Goal: Task Accomplishment & Management: Complete application form

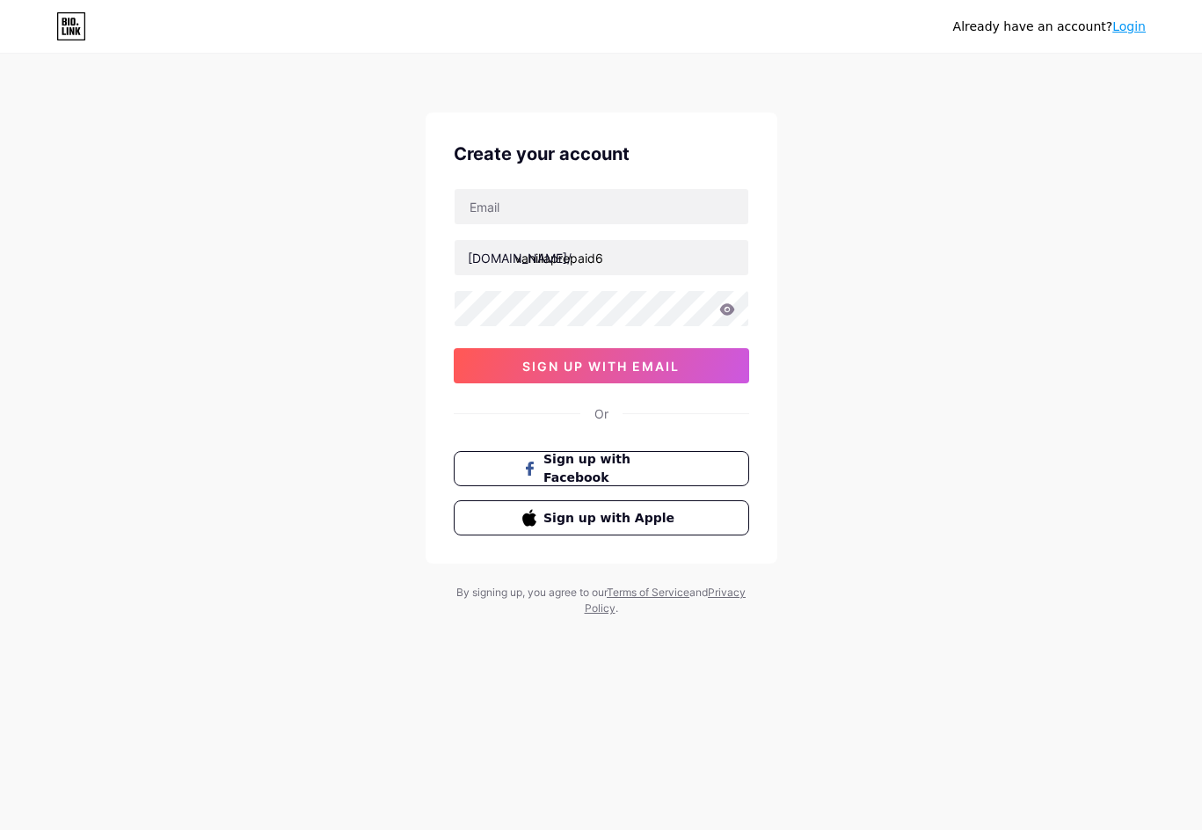
click at [578, 186] on div "Create your account [DOMAIN_NAME]/ vanillaprepaid6 sign up with email Or Sign u…" at bounding box center [601, 338] width 352 height 451
click at [586, 205] on input "text" at bounding box center [602, 206] width 294 height 35
type input "[EMAIL_ADDRESS][DOMAIN_NAME]"
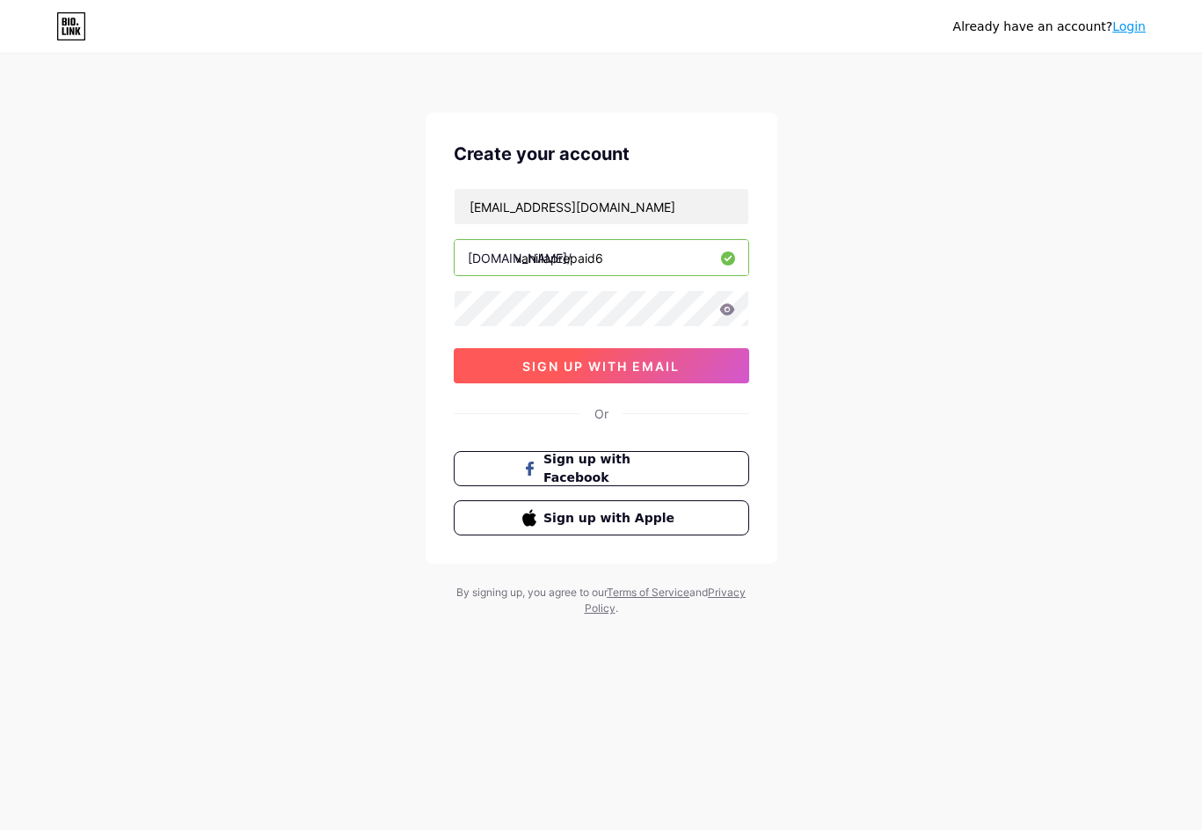
click at [568, 371] on span "sign up with email" at bounding box center [600, 366] width 157 height 15
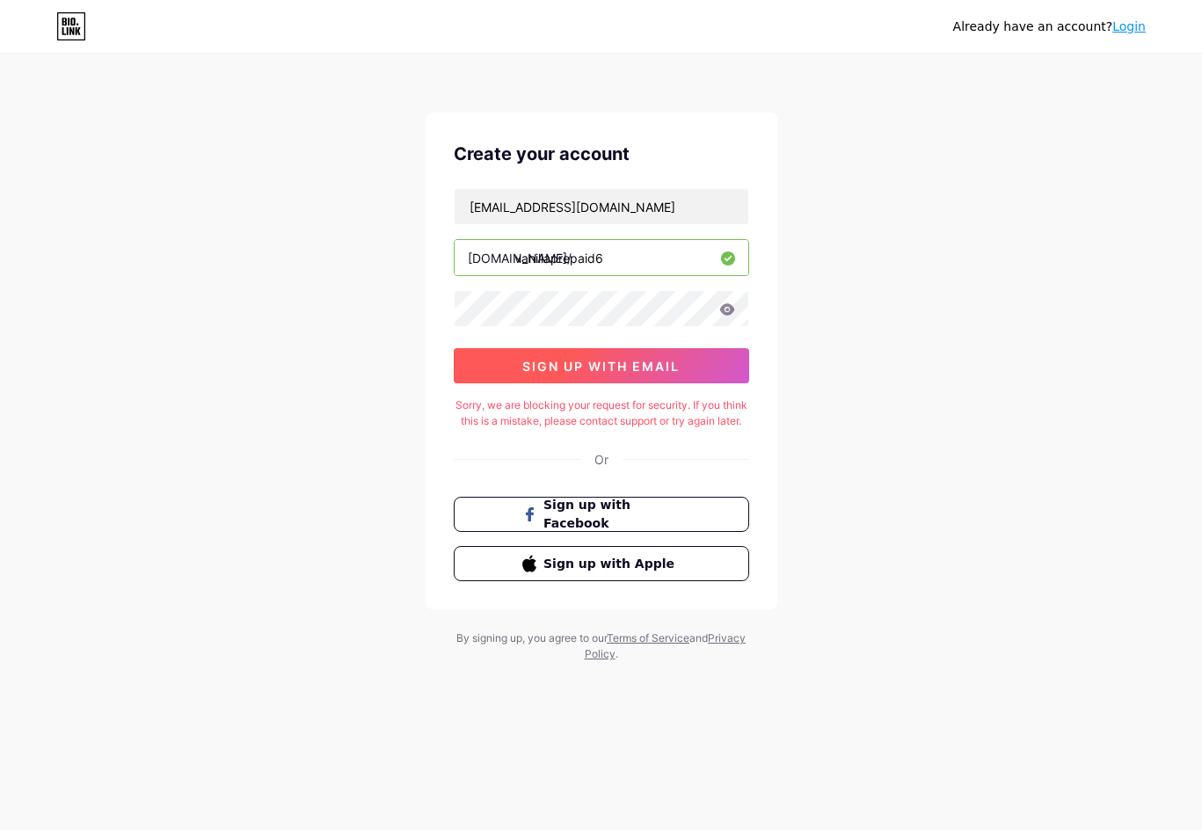
click at [613, 354] on button "sign up with email" at bounding box center [601, 365] width 295 height 35
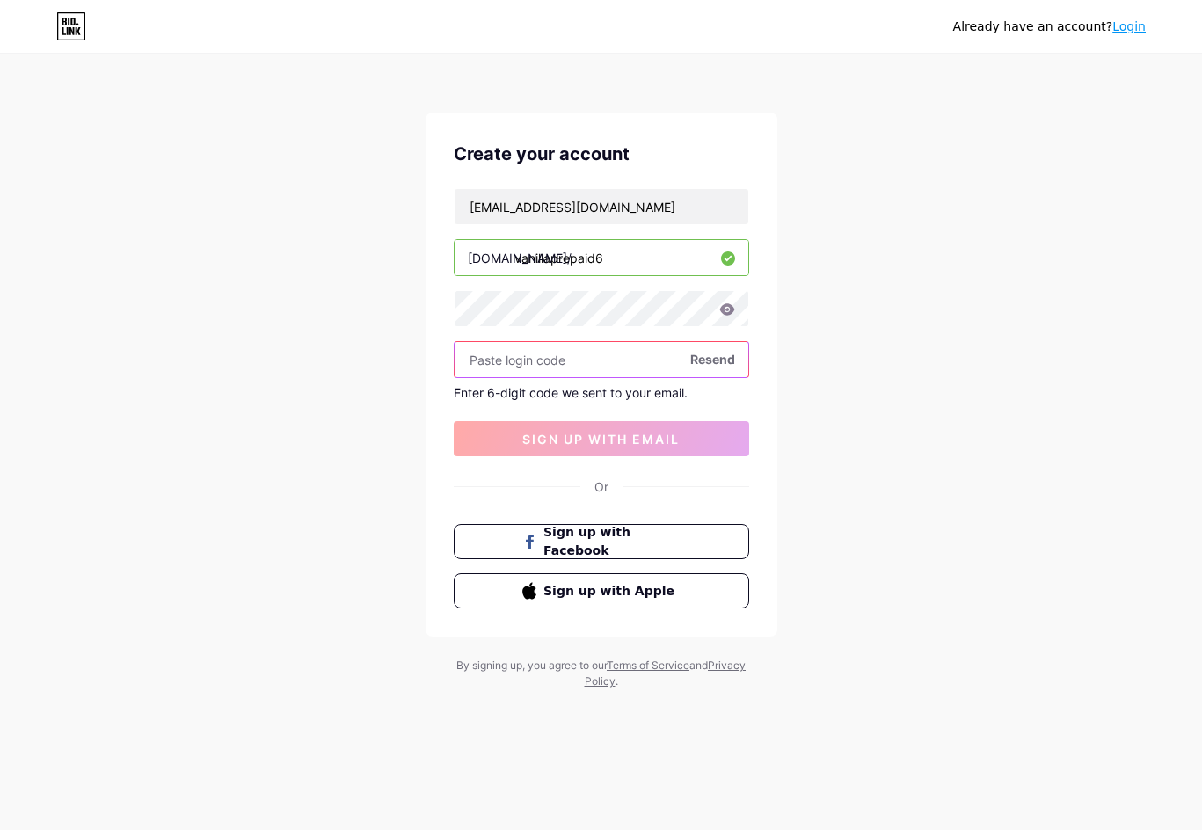
click at [540, 364] on input "text" at bounding box center [602, 359] width 294 height 35
paste input "688031"
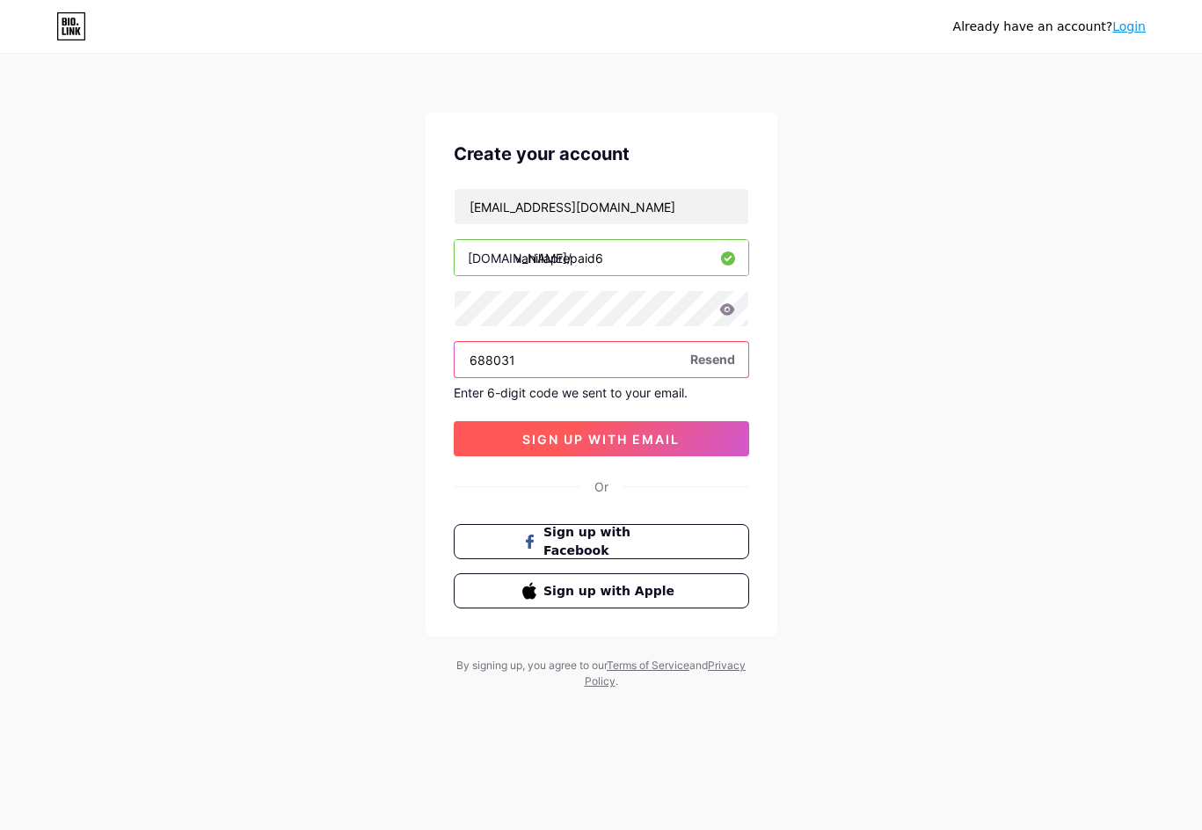
type input "688031"
click at [635, 444] on span "sign up with email" at bounding box center [600, 439] width 157 height 15
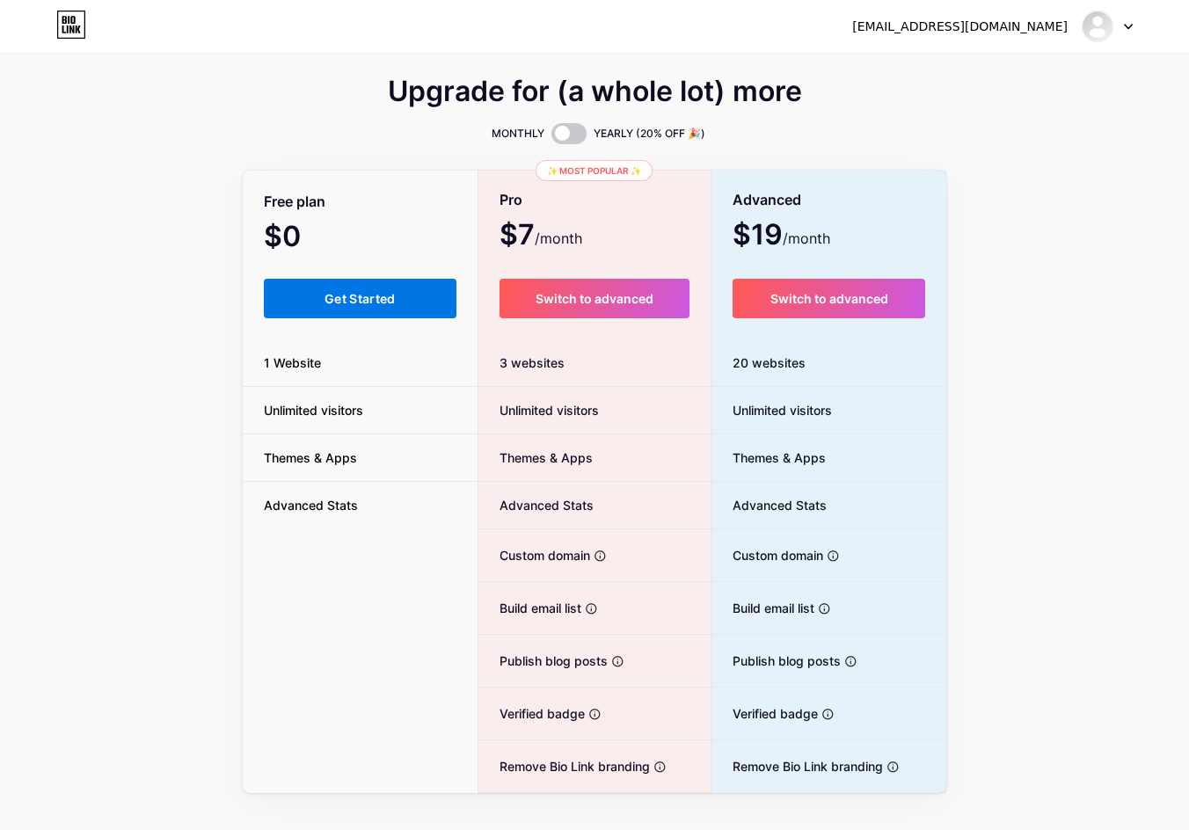
click at [420, 298] on button "Get Started" at bounding box center [360, 299] width 193 height 40
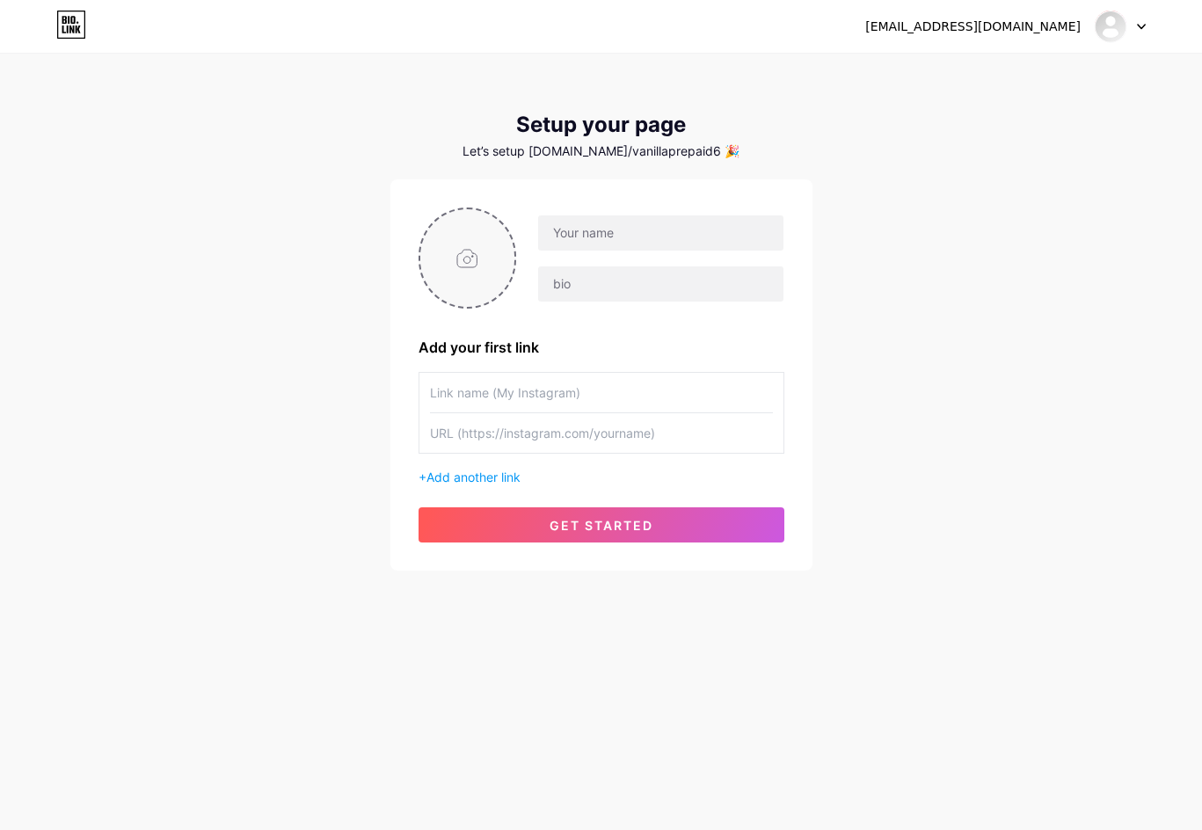
click at [491, 258] on input "file" at bounding box center [467, 258] width 95 height 98
type input "C:\fakepath\vJwBzWpZ_400x400.png"
click at [593, 209] on div at bounding box center [601, 257] width 366 height 101
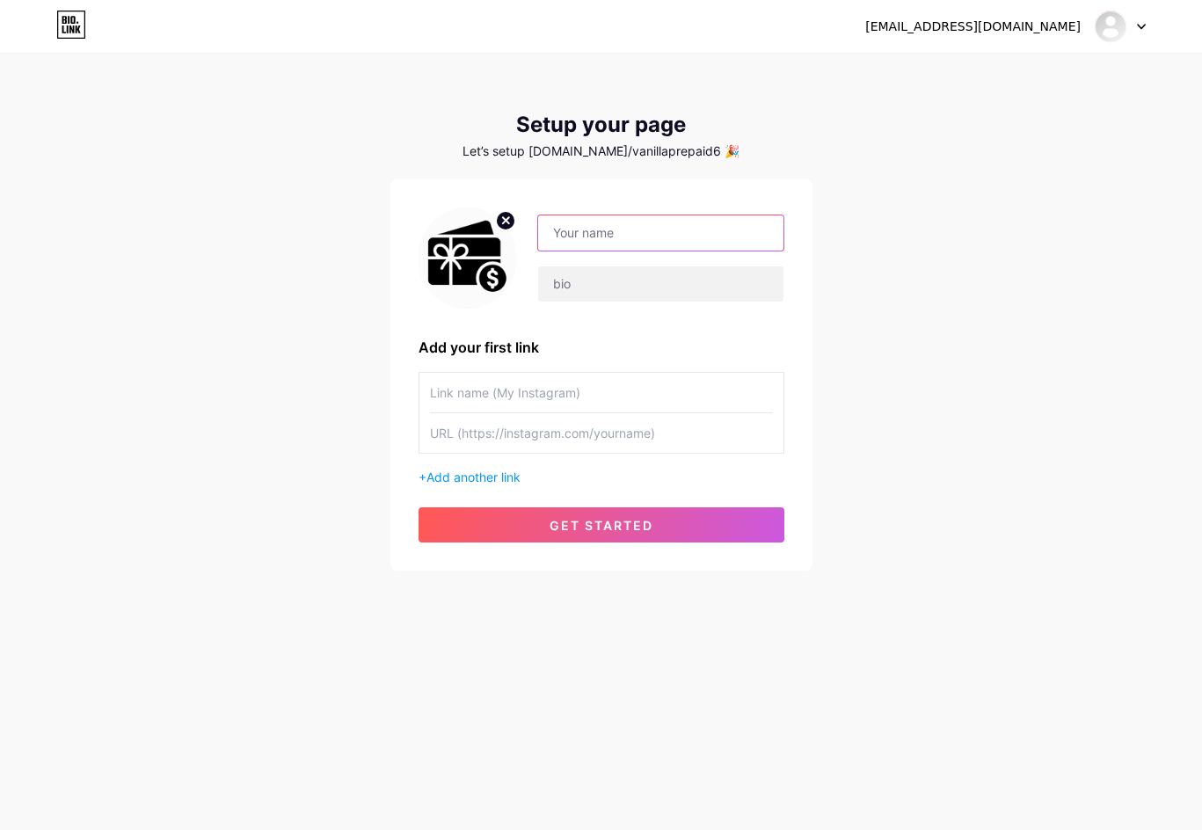
click at [595, 227] on input "text" at bounding box center [660, 232] width 244 height 35
paste input "Vanilla Prepaid"
type input "Vanilla Prepaid"
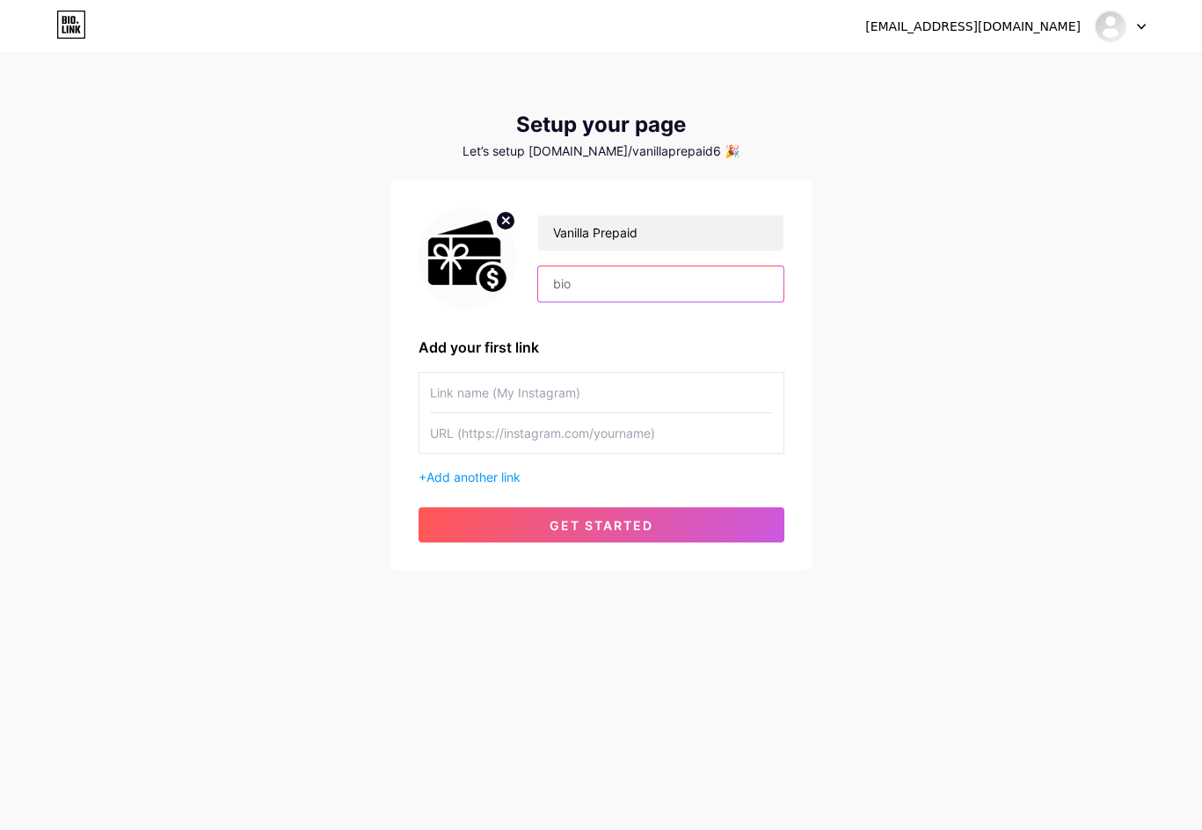
click at [581, 286] on input "text" at bounding box center [660, 283] width 244 height 35
paste input "Vanilla Prepaid cards are gaining popularity among digital-savvy consumers who …"
drag, startPoint x: 614, startPoint y: 281, endPoint x: 910, endPoint y: 274, distance: 296.3
click at [910, 274] on div "[EMAIL_ADDRESS][DOMAIN_NAME] Dashboard Logout Setup your page Let’s setup [DOMA…" at bounding box center [601, 313] width 1202 height 627
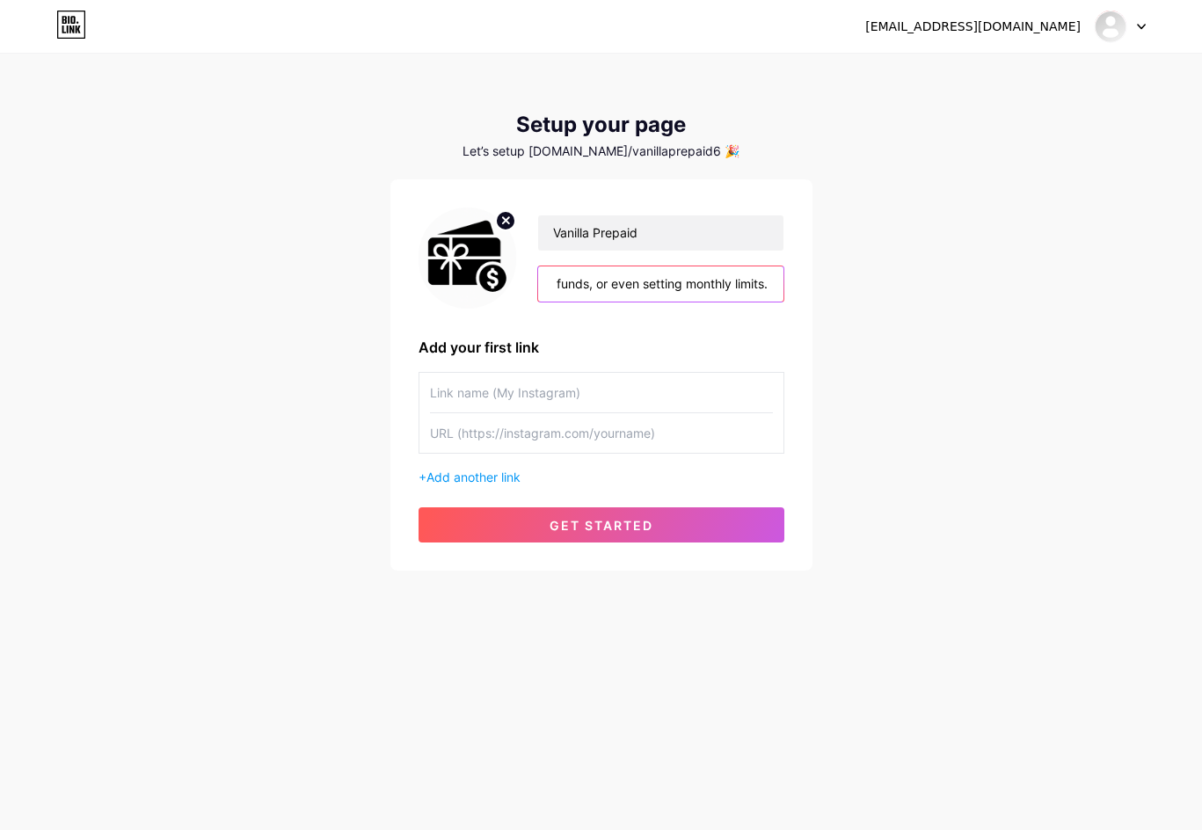
scroll to position [0, 2633]
type input "Vanilla Prepaid cards are gaining popularity among digital-savvy consumers who …"
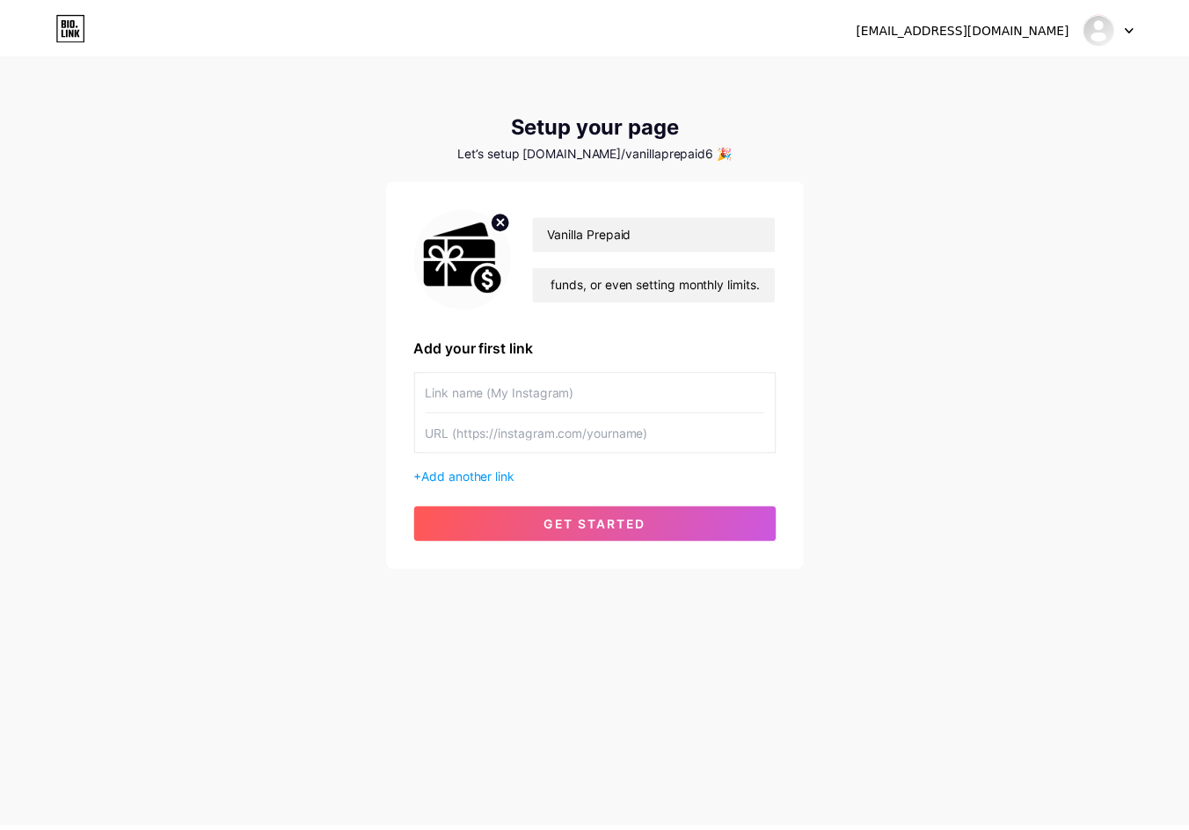
scroll to position [0, 0]
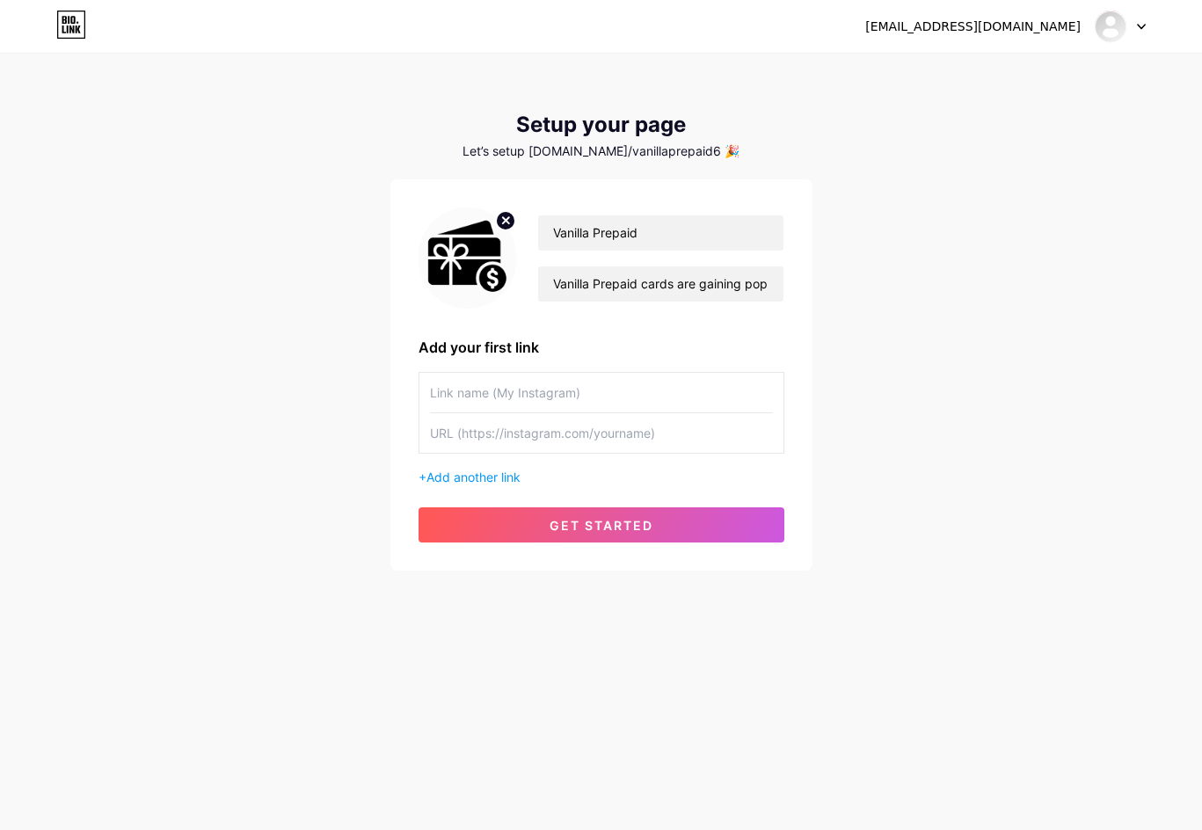
click at [513, 392] on input "text" at bounding box center [601, 393] width 343 height 40
paste input "[URL][DOMAIN_NAME]"
type input "[URL][DOMAIN_NAME]"
click at [518, 444] on input "text" at bounding box center [601, 433] width 343 height 40
paste input "[URL][DOMAIN_NAME]"
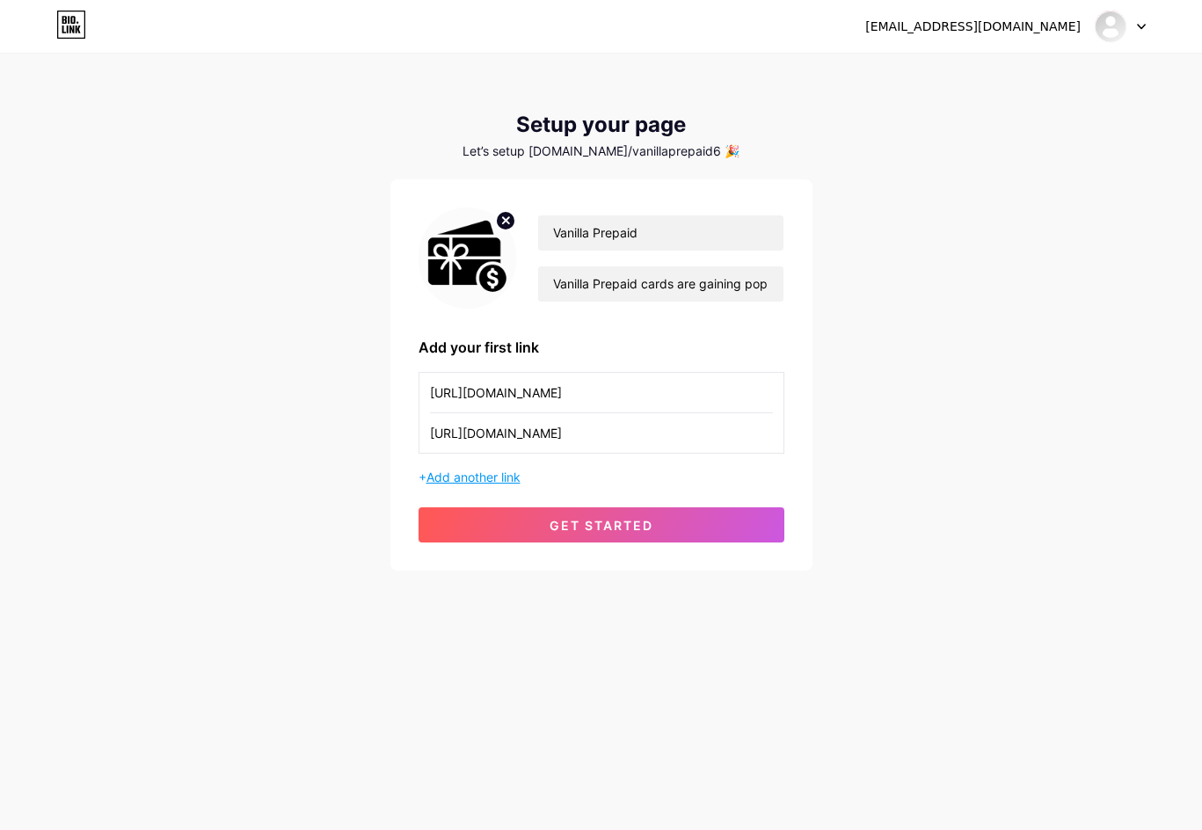
type input "[URL][DOMAIN_NAME]"
click at [519, 481] on span "Add another link" at bounding box center [473, 476] width 94 height 15
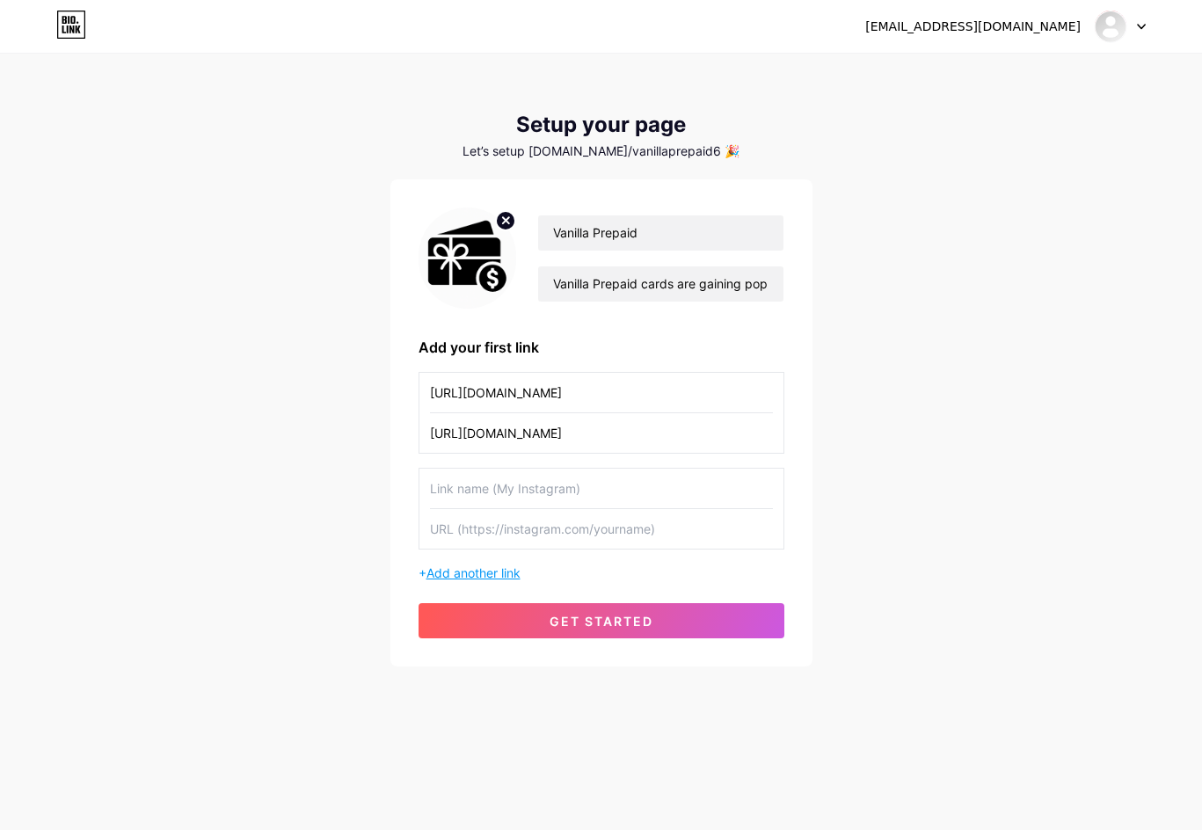
click at [463, 573] on span "Add another link" at bounding box center [473, 572] width 94 height 15
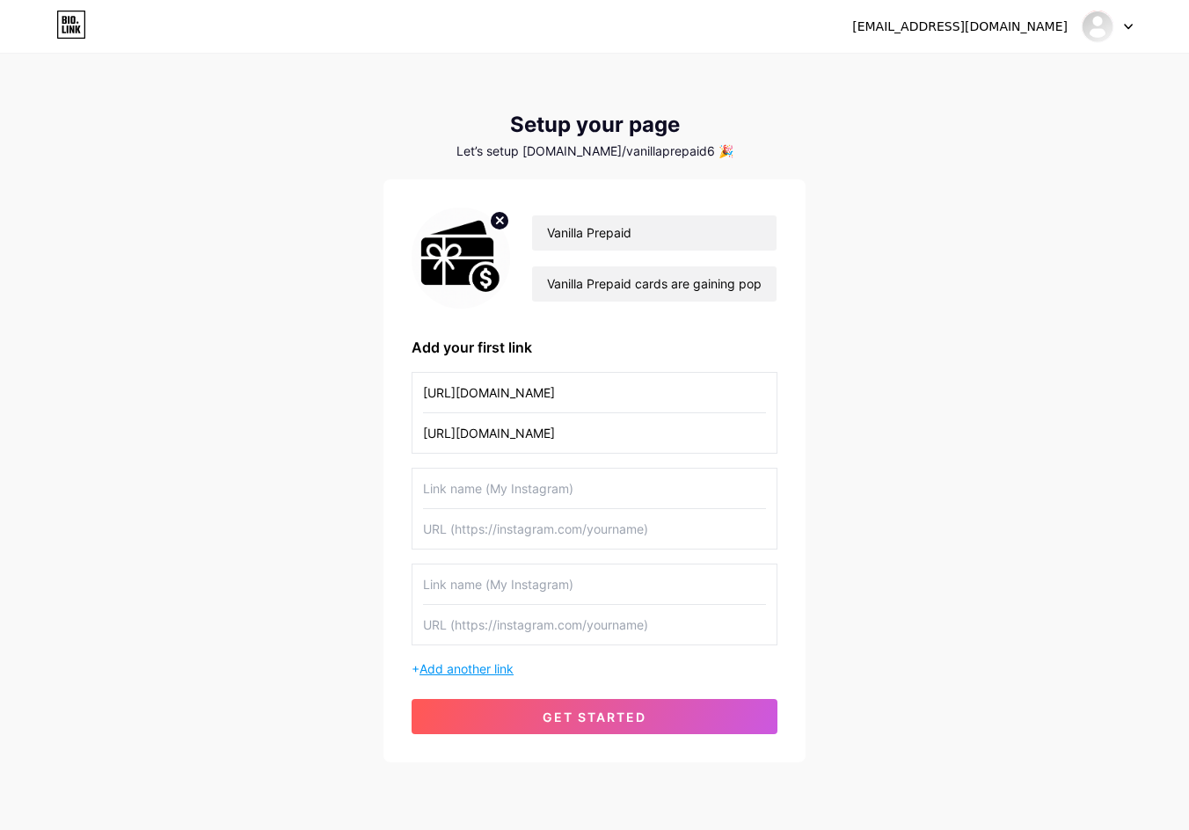
click at [480, 673] on span "Add another link" at bounding box center [466, 668] width 94 height 15
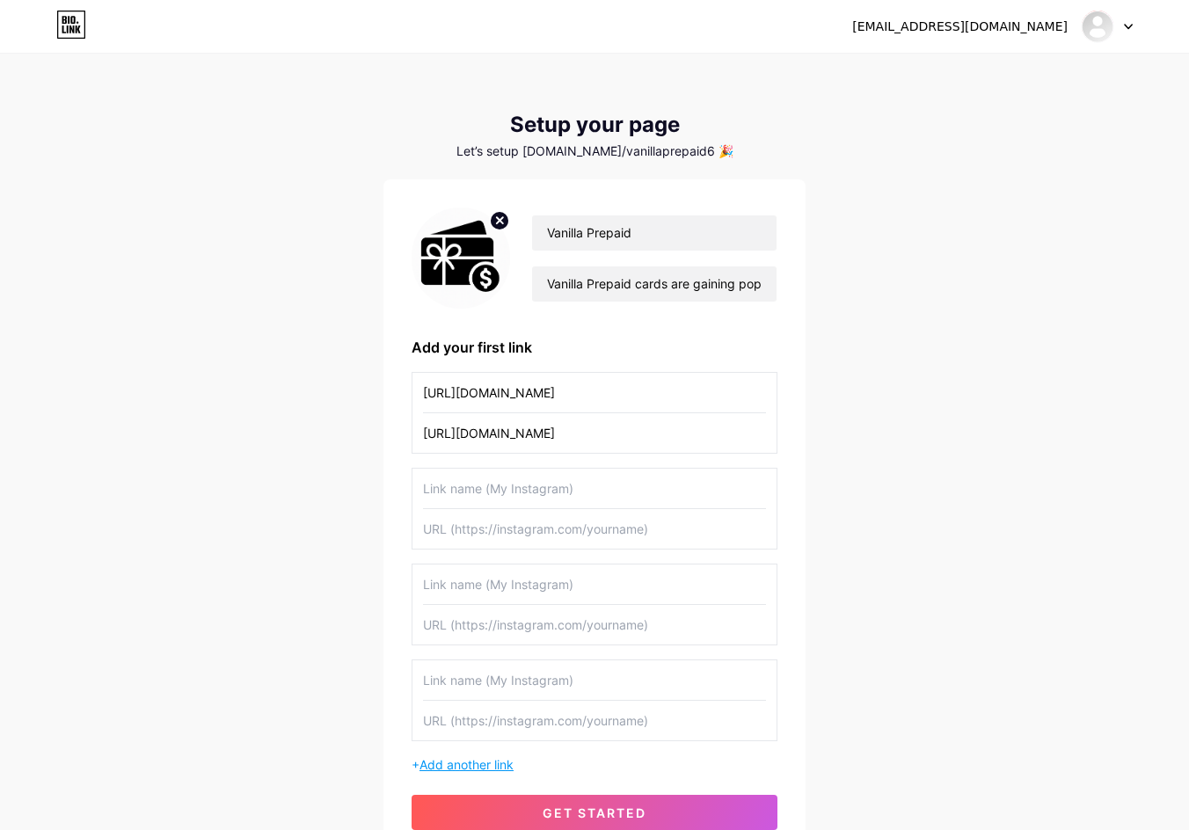
click at [484, 766] on span "Add another link" at bounding box center [466, 764] width 94 height 15
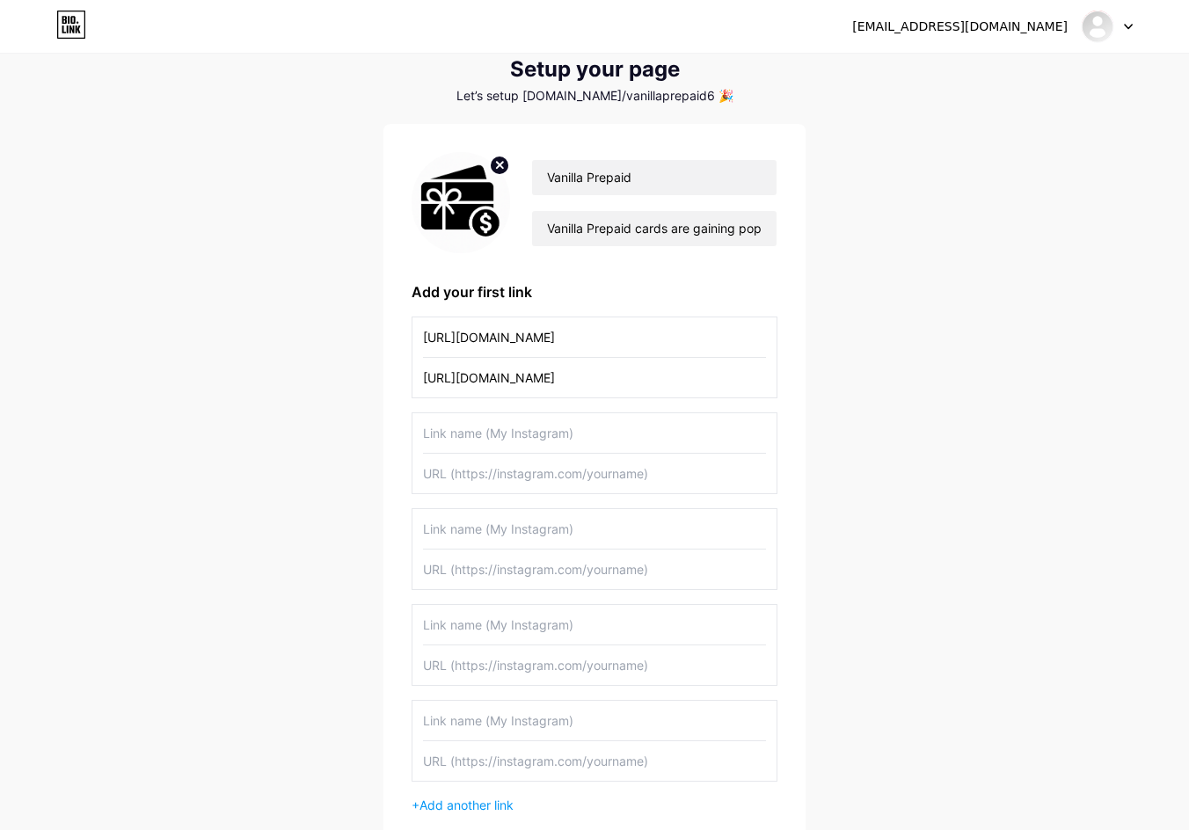
scroll to position [251, 0]
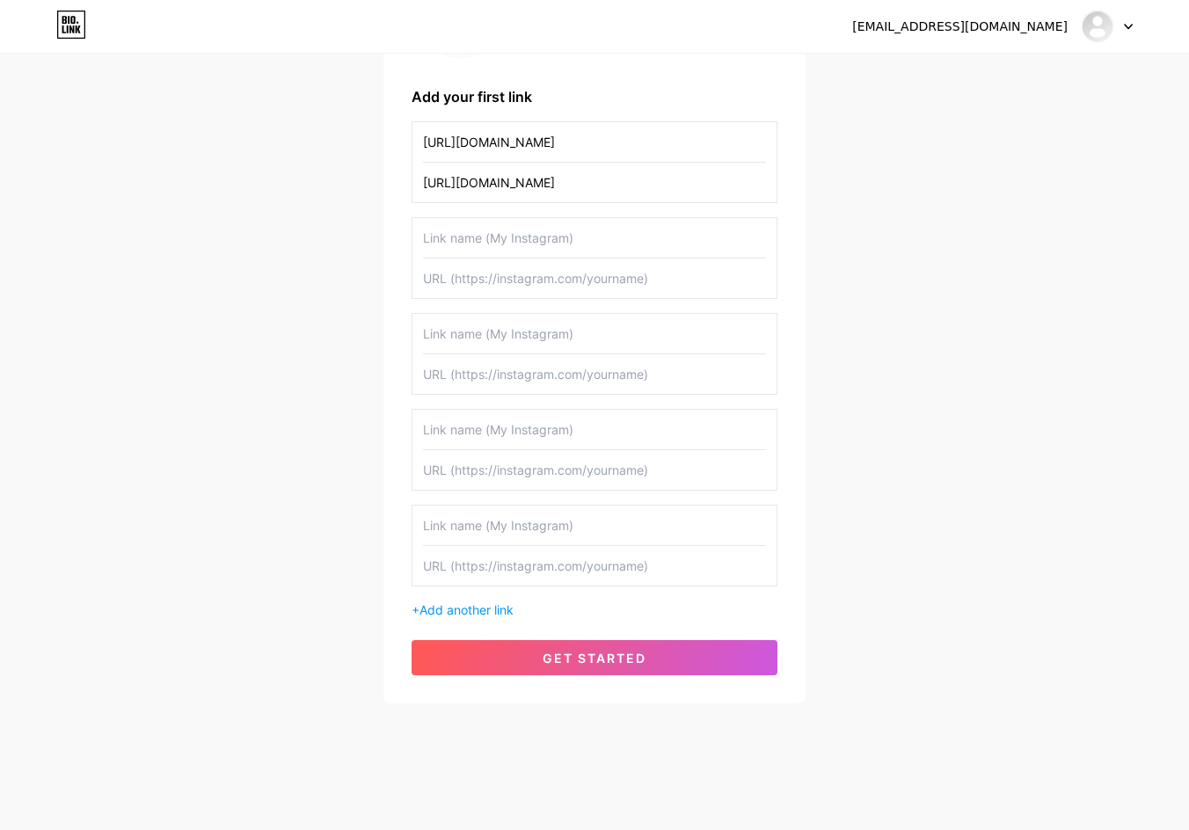
click at [495, 621] on div "Vanilla Prepaid Vanilla Prepaid cards are gaining popularity among digital-savv…" at bounding box center [594, 316] width 366 height 718
click at [509, 613] on span "Add another link" at bounding box center [466, 609] width 94 height 15
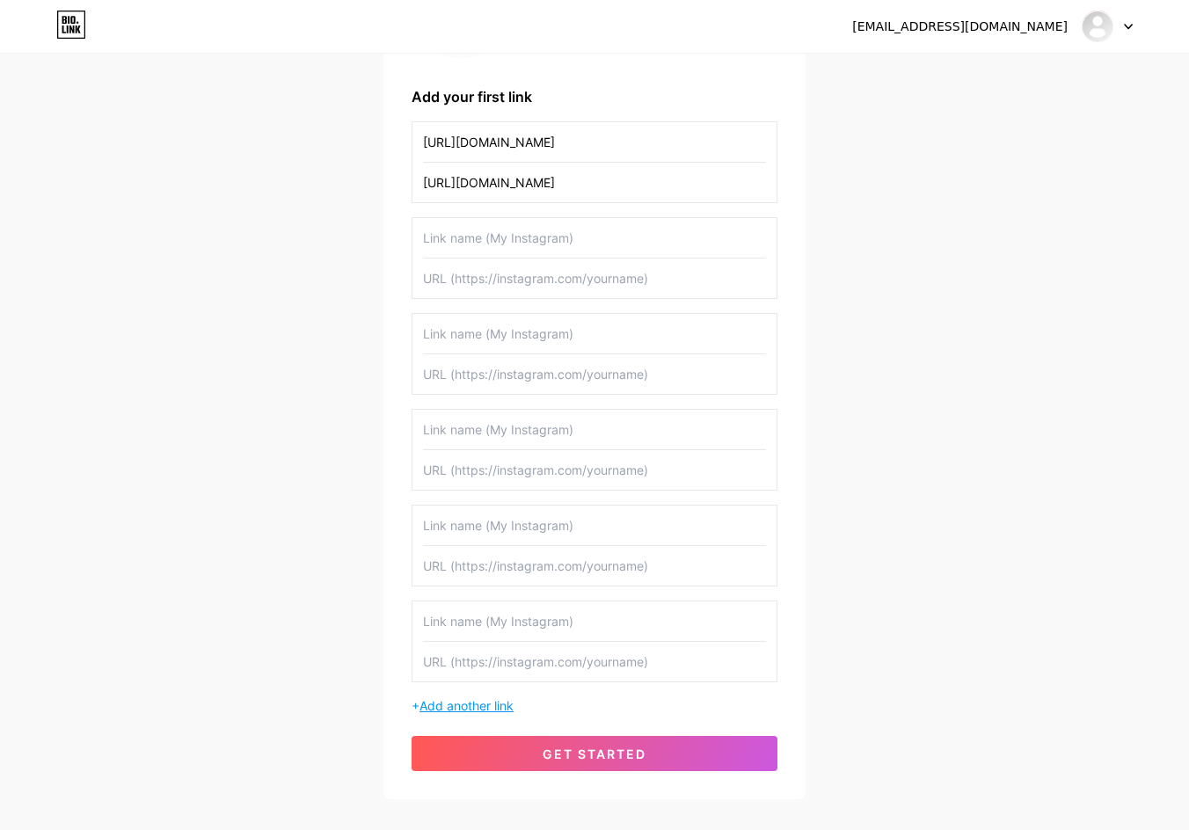
click at [500, 702] on span "Add another link" at bounding box center [466, 705] width 94 height 15
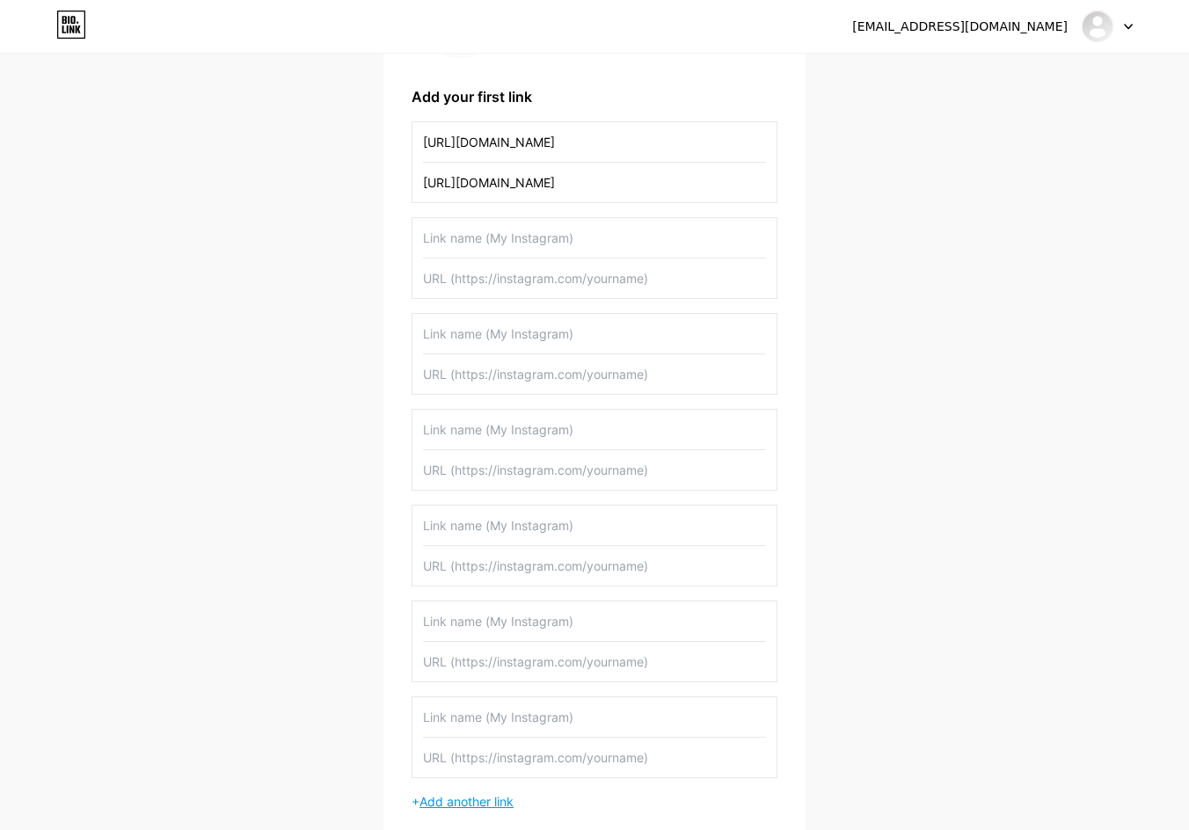
click at [494, 800] on span "Add another link" at bounding box center [466, 801] width 94 height 15
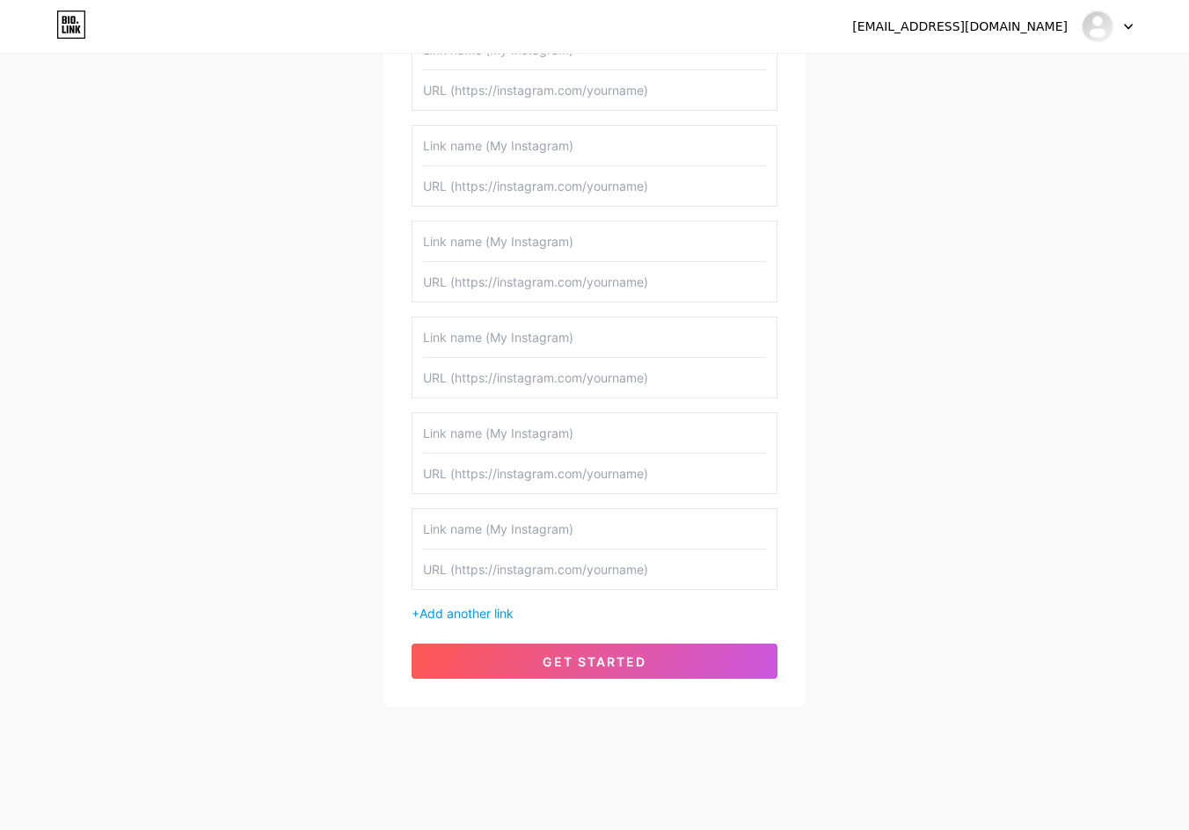
scroll to position [538, 0]
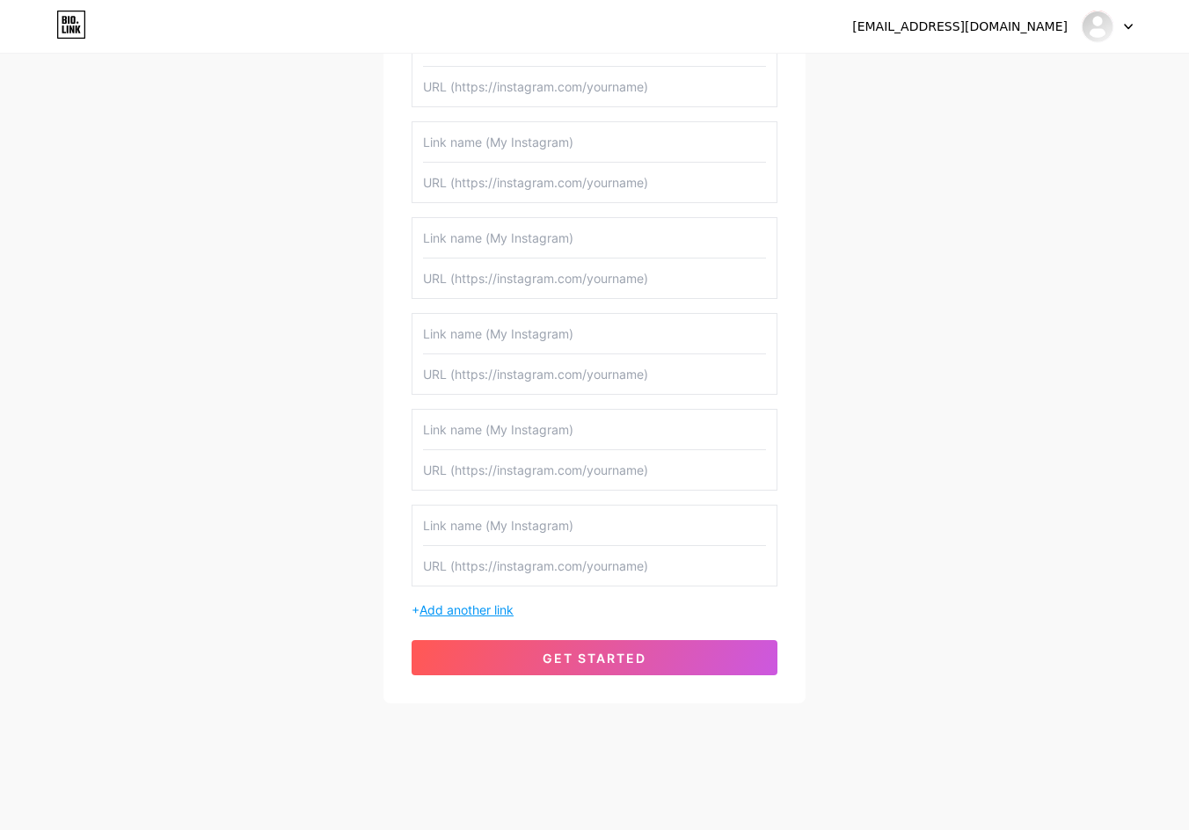
click at [510, 609] on span "Add another link" at bounding box center [466, 609] width 94 height 15
click at [491, 609] on span "Add another link" at bounding box center [466, 609] width 94 height 15
click at [494, 607] on span "Add another link" at bounding box center [466, 609] width 94 height 15
click at [504, 602] on span "Add another link" at bounding box center [466, 609] width 94 height 15
click at [488, 608] on span "Add another link" at bounding box center [466, 609] width 94 height 15
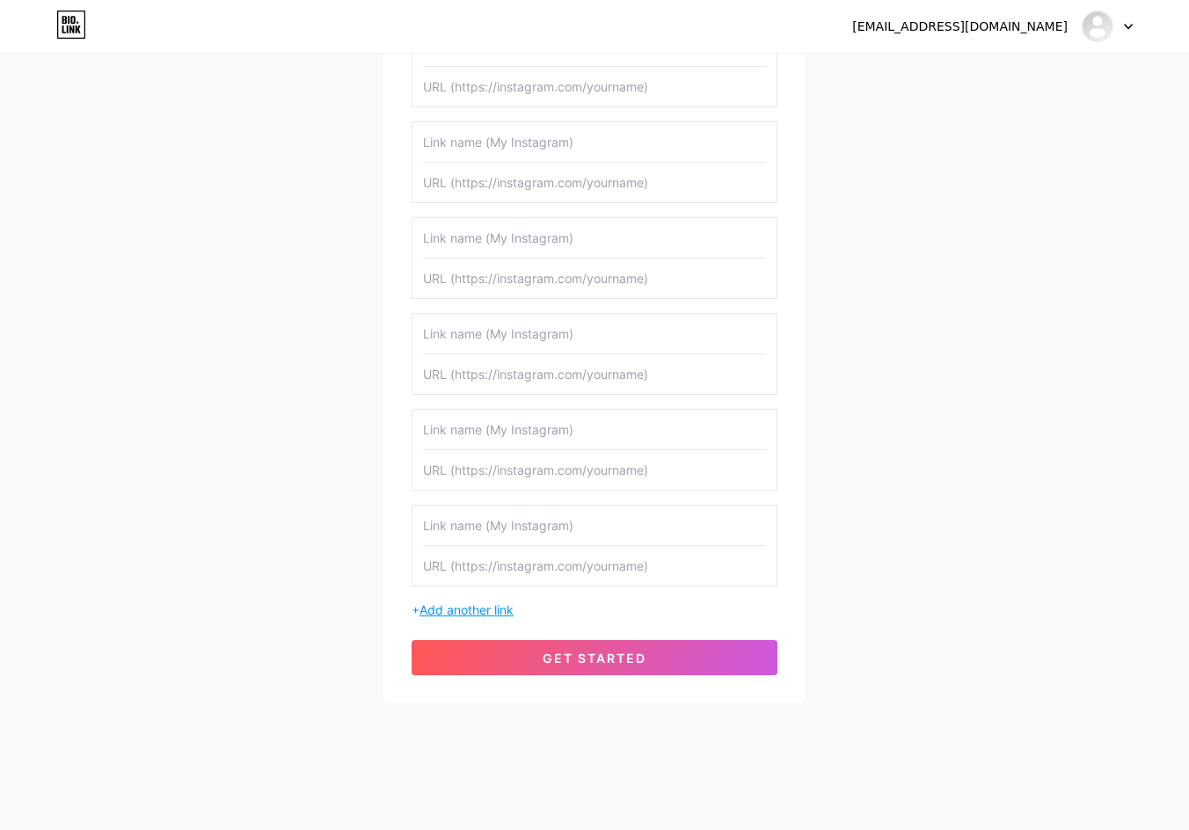
click at [510, 602] on span "Add another link" at bounding box center [466, 609] width 94 height 15
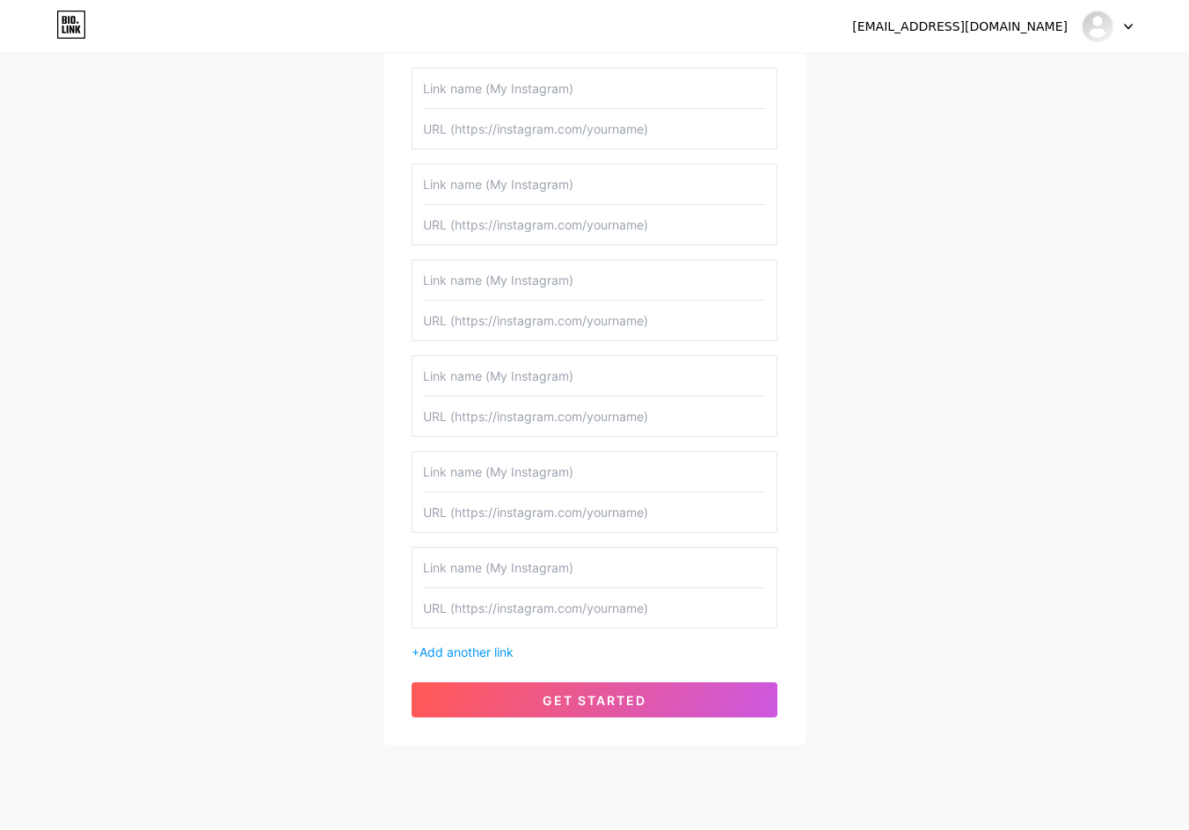
scroll to position [1113, 0]
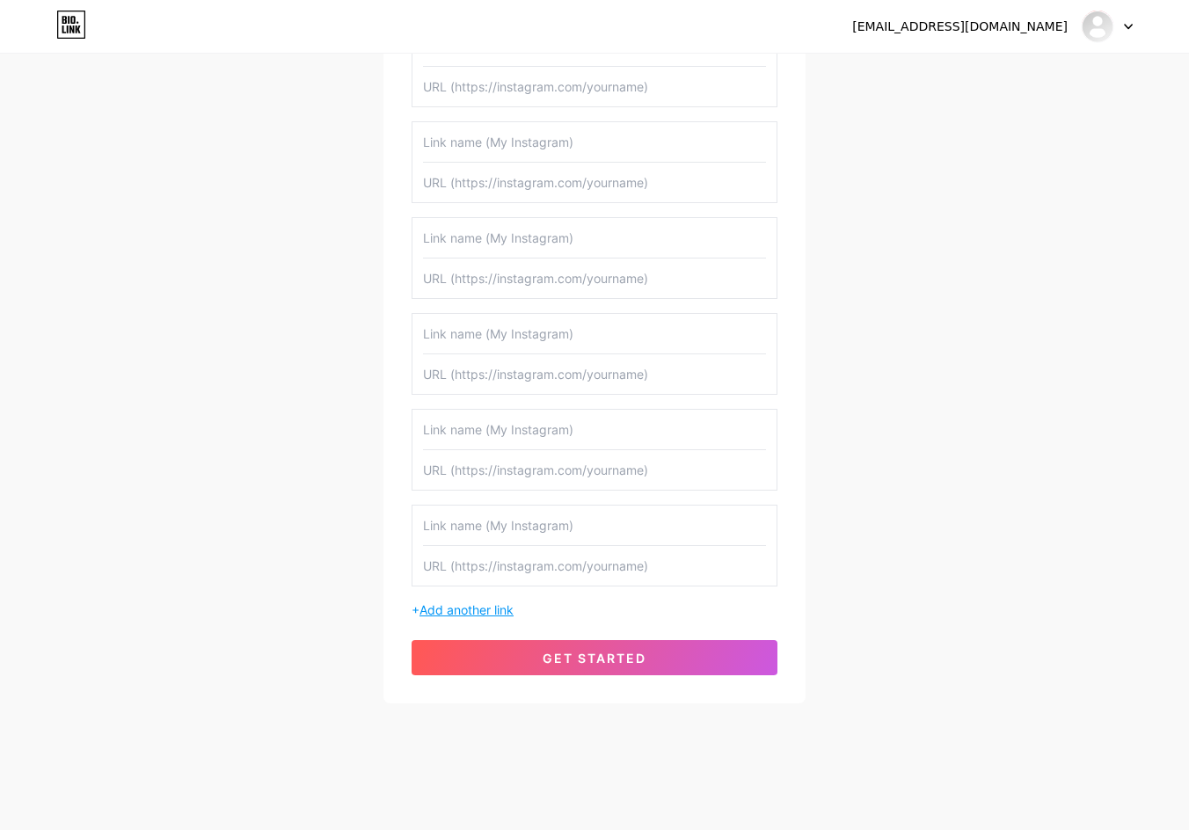
click at [499, 603] on span "Add another link" at bounding box center [466, 609] width 94 height 15
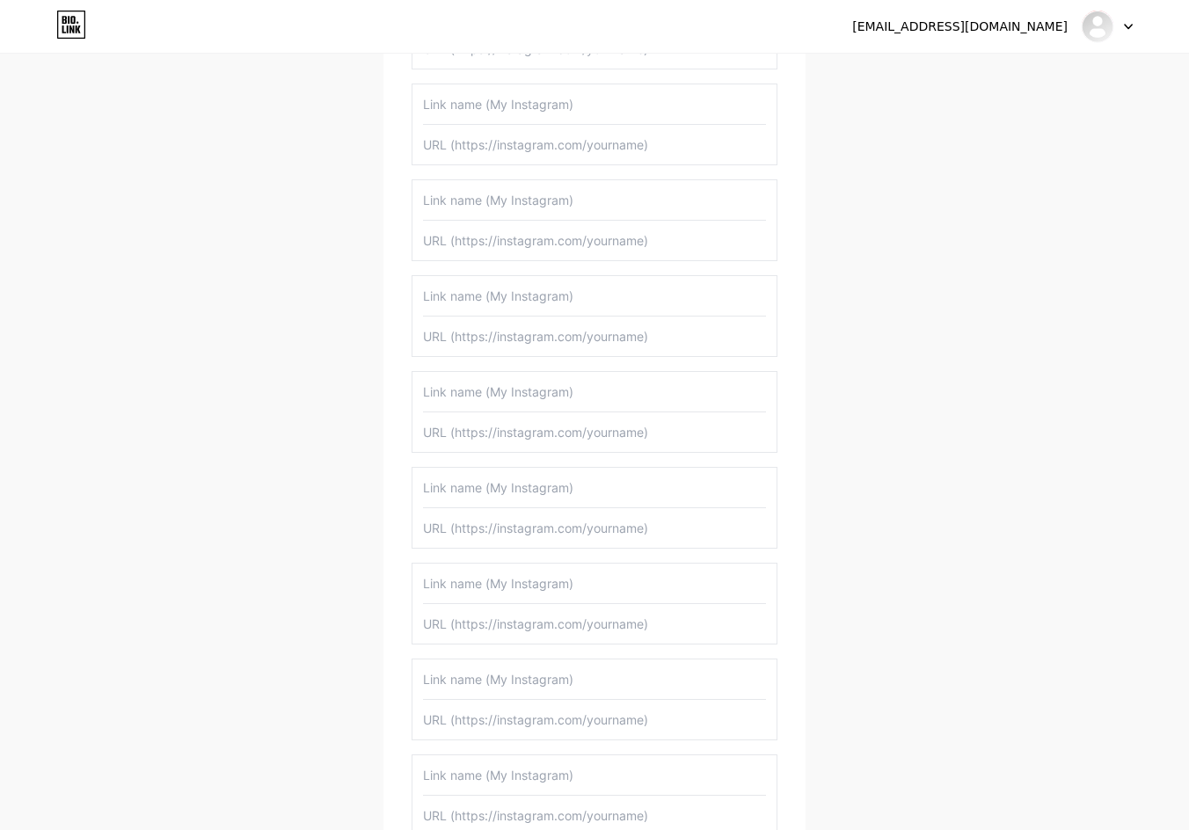
scroll to position [1055, 0]
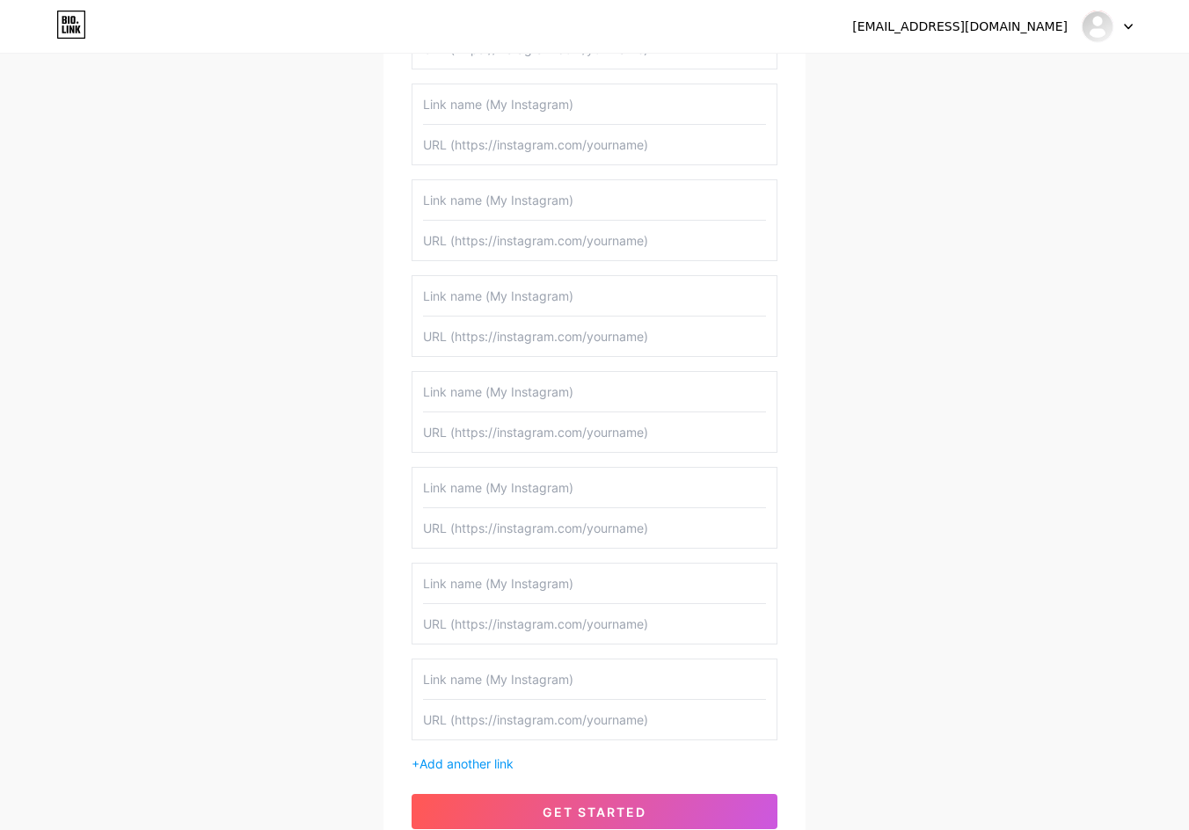
click at [516, 671] on input "text" at bounding box center [594, 679] width 343 height 40
paste input "[URL][DOMAIN_NAME]"
type input "[URL][DOMAIN_NAME]"
click at [559, 736] on input "text" at bounding box center [594, 720] width 343 height 40
paste input "[URL][DOMAIN_NAME]"
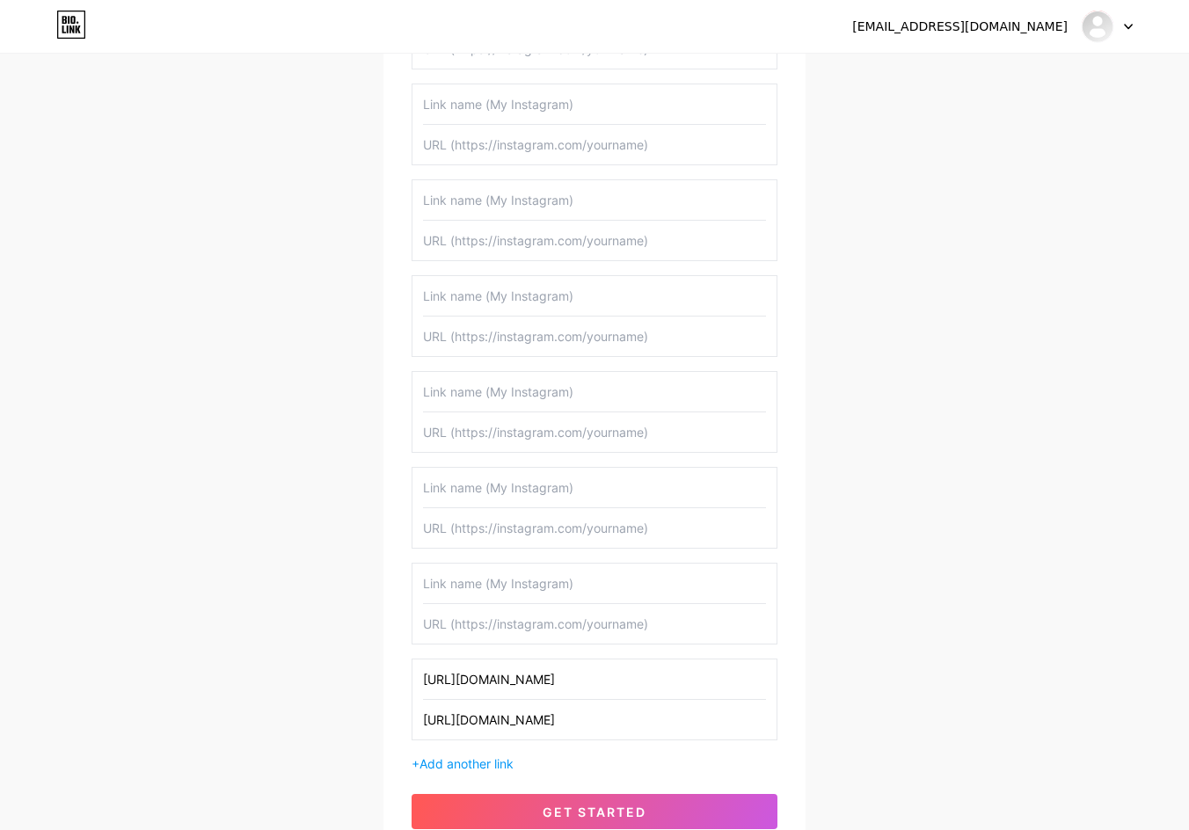
type input "[URL][DOMAIN_NAME]"
click at [499, 633] on input "text" at bounding box center [594, 624] width 343 height 40
paste input "[URL][DOMAIN_NAME]"
type input "[URL][DOMAIN_NAME]"
click at [511, 583] on input "text" at bounding box center [594, 584] width 343 height 40
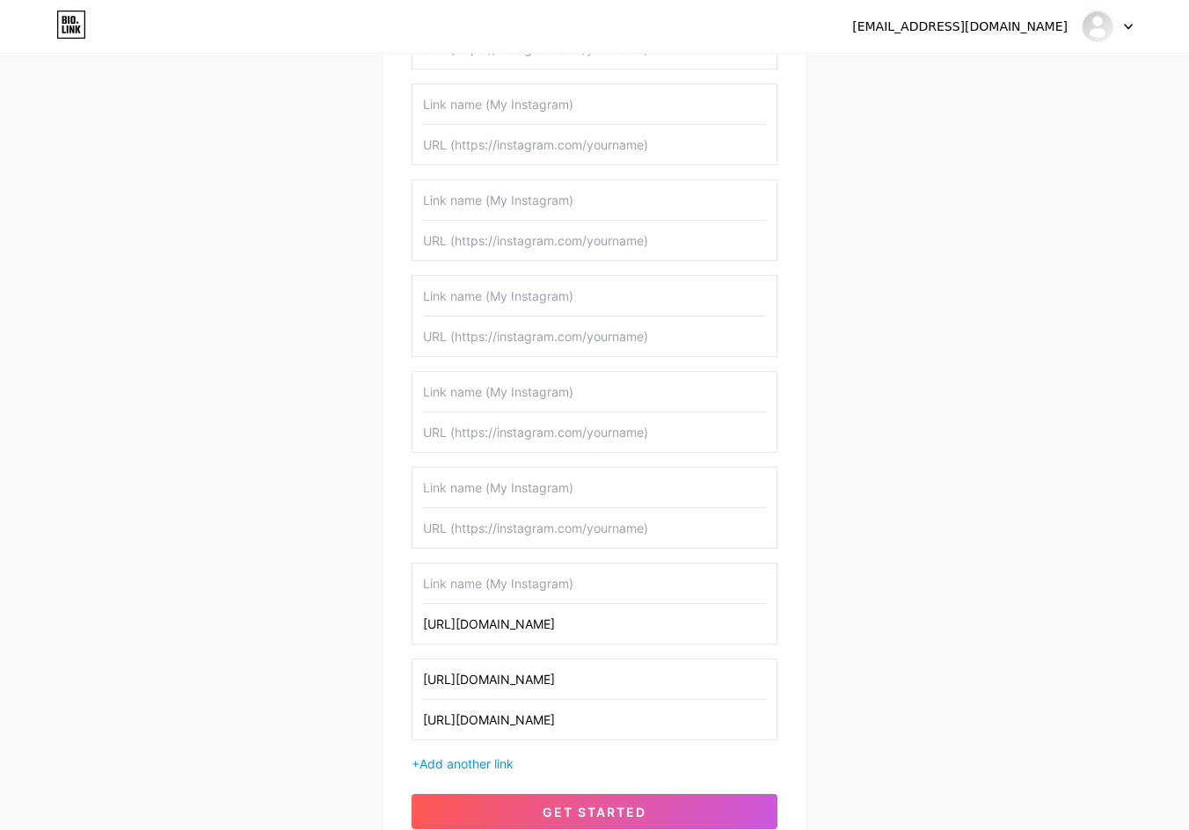
paste input "[URL][DOMAIN_NAME]"
type input "[URL][DOMAIN_NAME]"
click at [497, 533] on input "text" at bounding box center [594, 528] width 343 height 40
paste input "[URL][DOMAIN_NAME]"
type input "[URL][DOMAIN_NAME]"
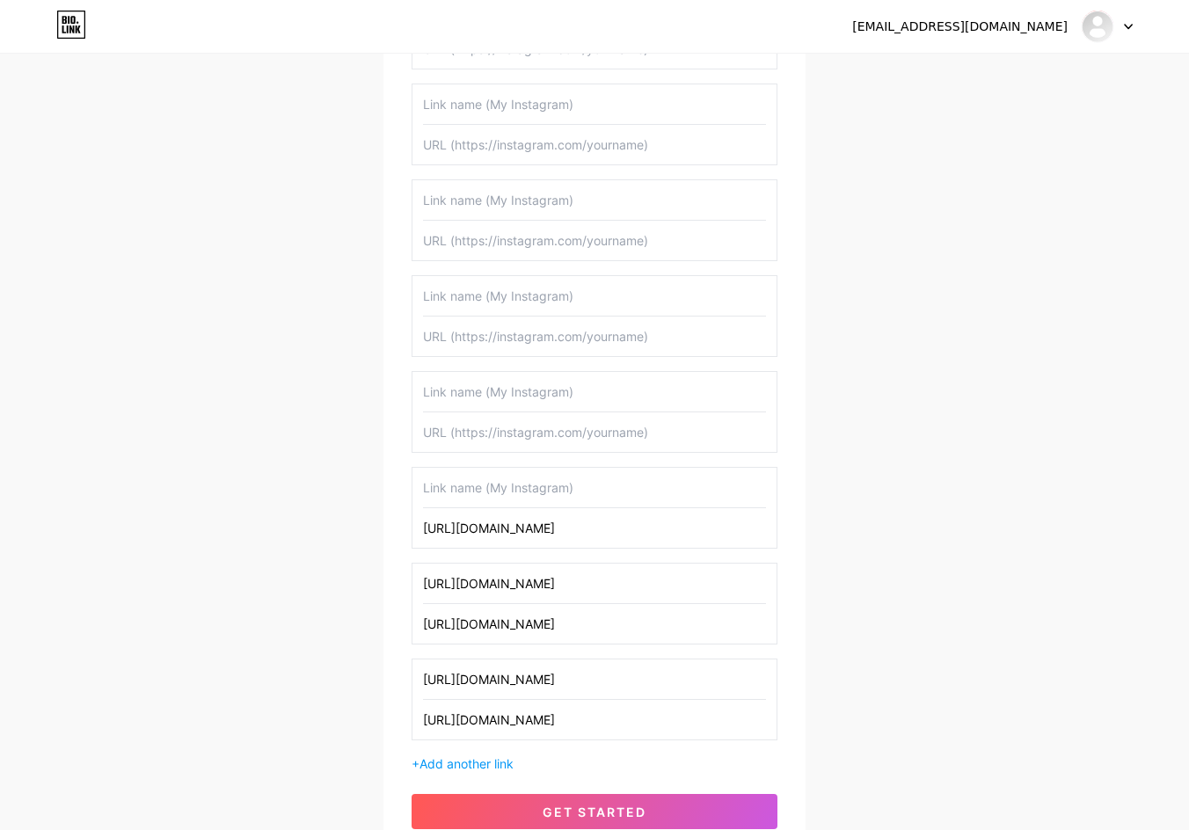
click at [490, 484] on input "text" at bounding box center [594, 488] width 343 height 40
paste input "[URL][DOMAIN_NAME]"
type input "[URL][DOMAIN_NAME]"
click at [501, 433] on input "text" at bounding box center [594, 432] width 343 height 40
paste input "[URL][DOMAIN_NAME]"
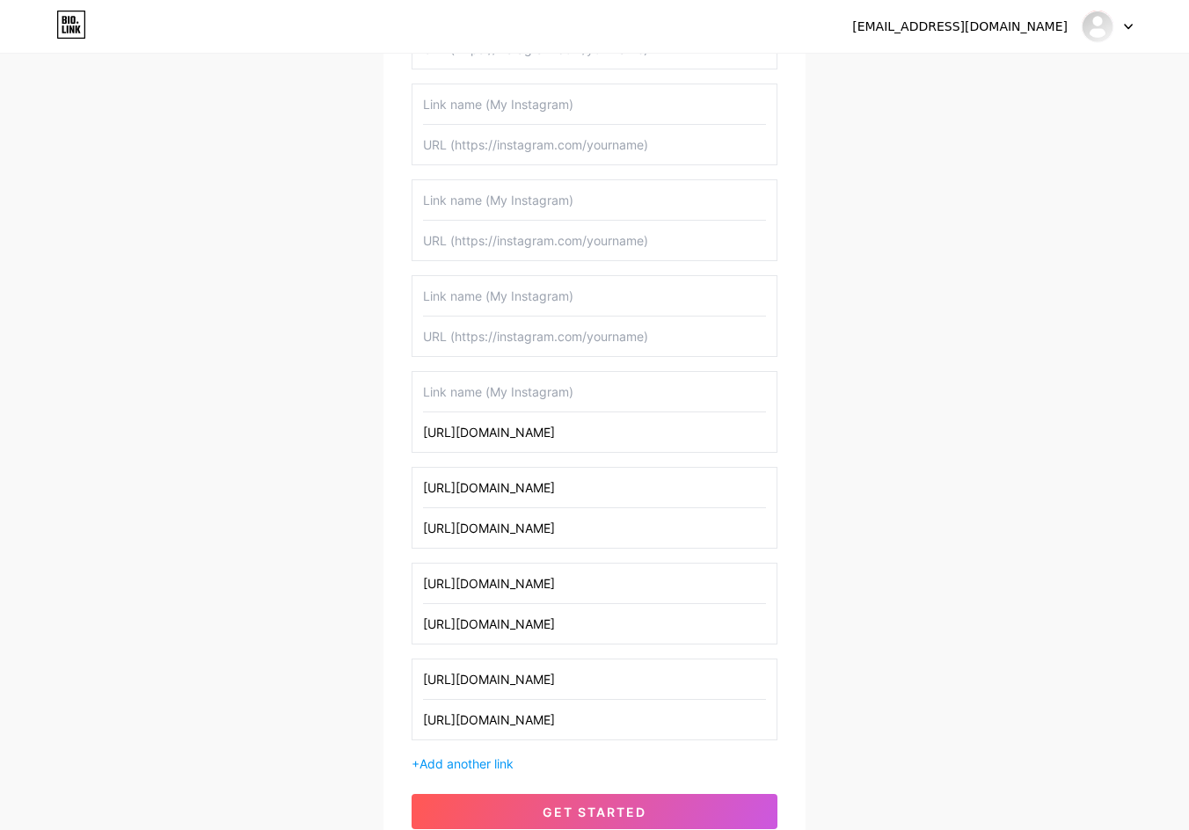
type input "[URL][DOMAIN_NAME]"
click at [499, 397] on input "text" at bounding box center [594, 392] width 343 height 40
paste input "[URL][DOMAIN_NAME]"
type input "[URL][DOMAIN_NAME]"
click at [474, 334] on input "text" at bounding box center [594, 336] width 343 height 40
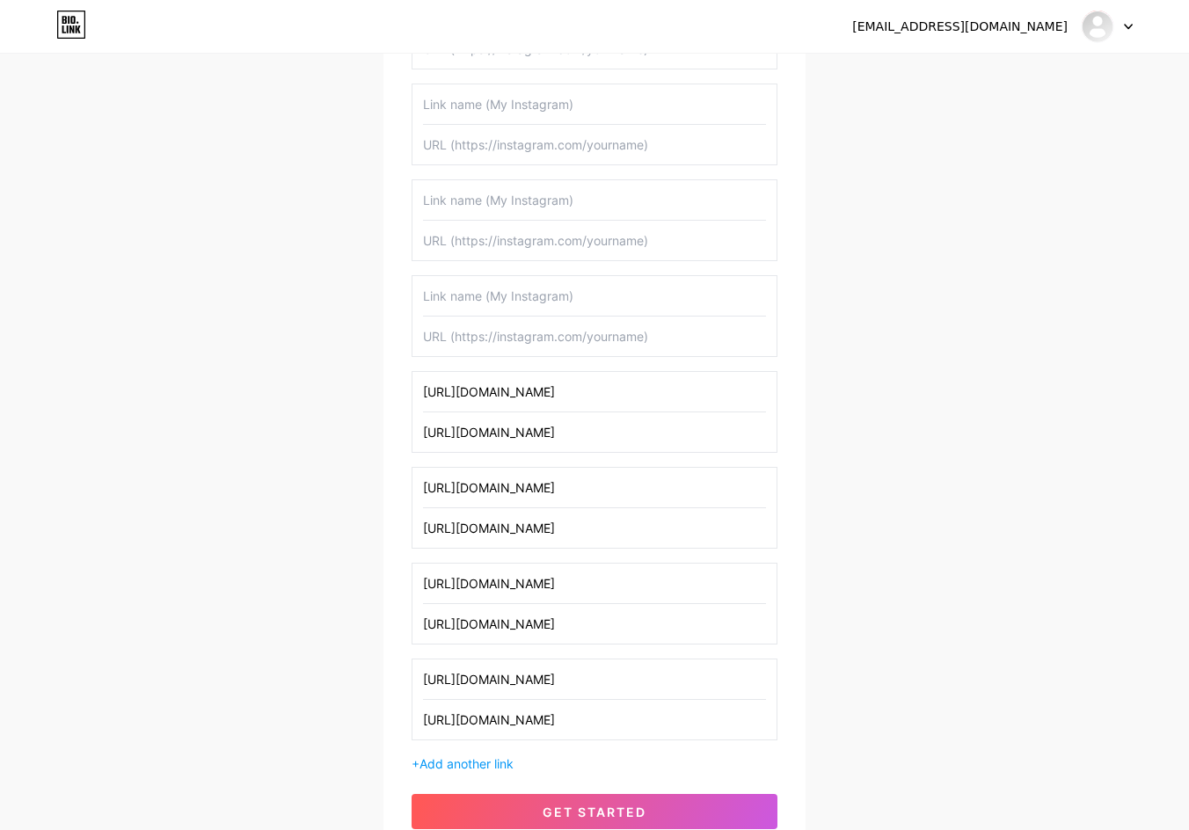
paste input "[URL][DOMAIN_NAME]"
type input "[URL][DOMAIN_NAME]"
click at [491, 295] on input "text" at bounding box center [594, 296] width 343 height 40
paste input "[URL][DOMAIN_NAME]"
type input "[URL][DOMAIN_NAME]"
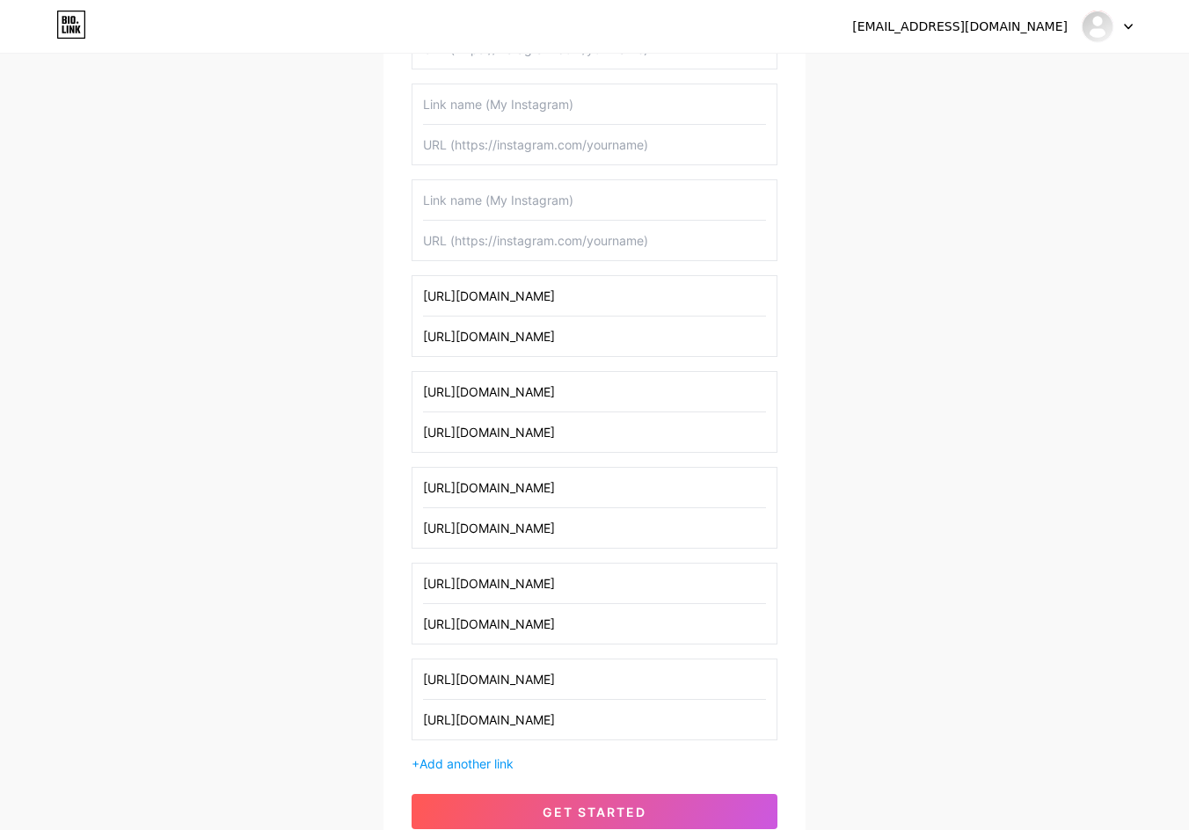
click at [486, 225] on input "text" at bounding box center [594, 241] width 343 height 40
paste input "[URL][DOMAIN_NAME]"
type input "[URL][DOMAIN_NAME]"
click at [479, 196] on input "text" at bounding box center [594, 200] width 343 height 40
paste input "[URL][DOMAIN_NAME]"
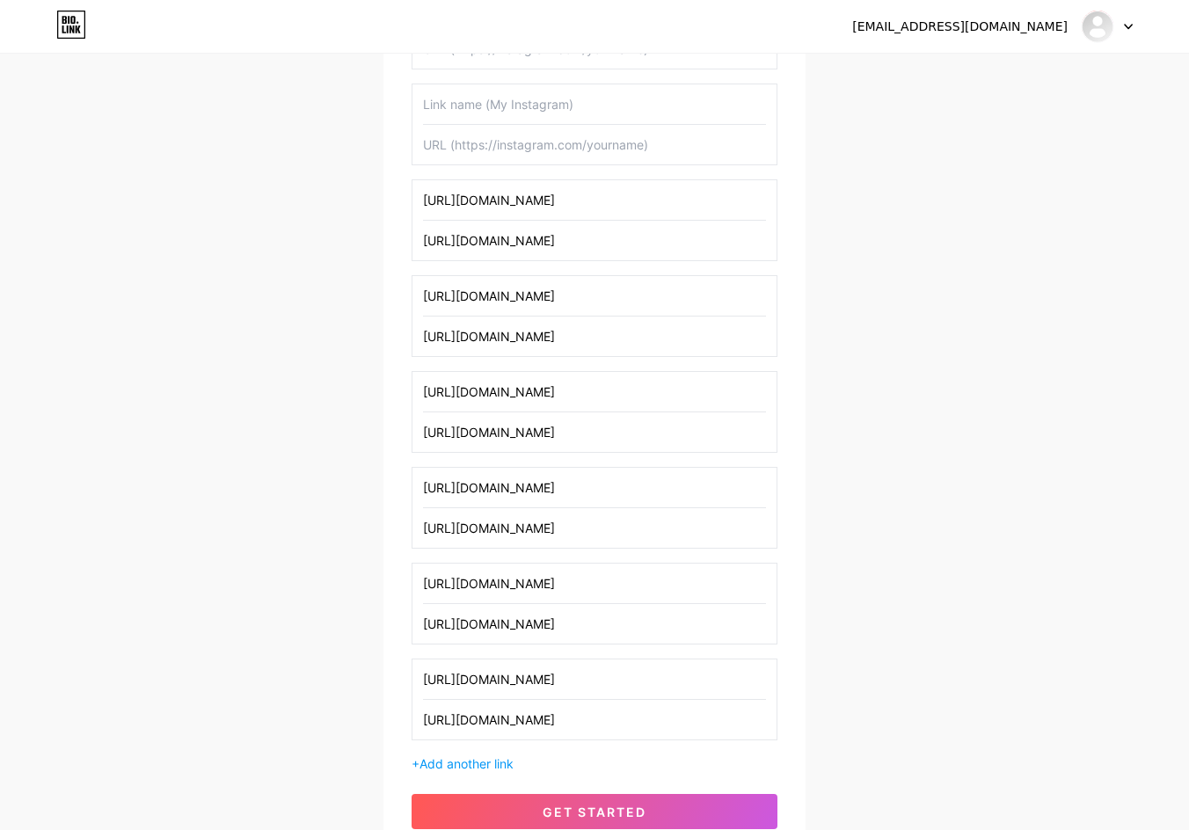
type input "[URL][DOMAIN_NAME]"
click at [468, 133] on input "text" at bounding box center [594, 145] width 343 height 40
paste input "[URL][DOMAIN_NAME]"
type input "[URL][DOMAIN_NAME]"
click at [482, 93] on input "text" at bounding box center [594, 104] width 343 height 40
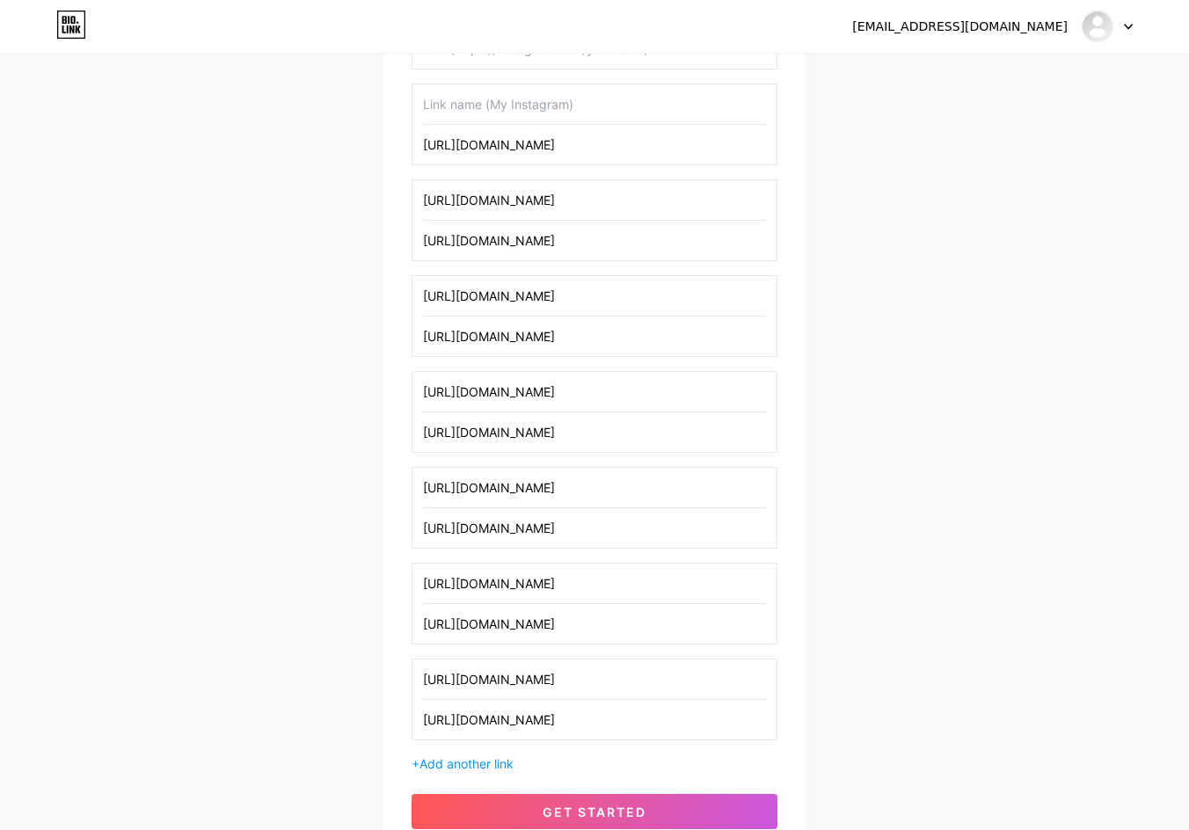
paste input "[URL][DOMAIN_NAME]"
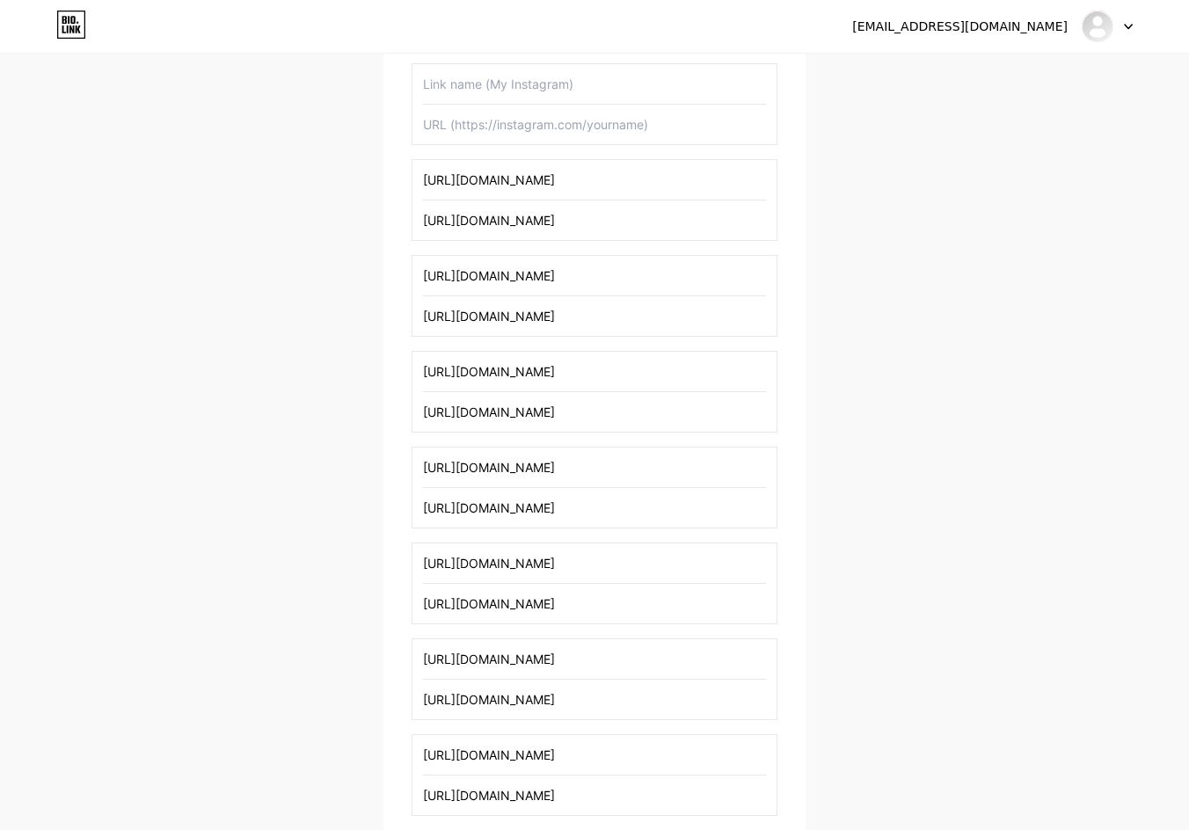
scroll to position [703, 0]
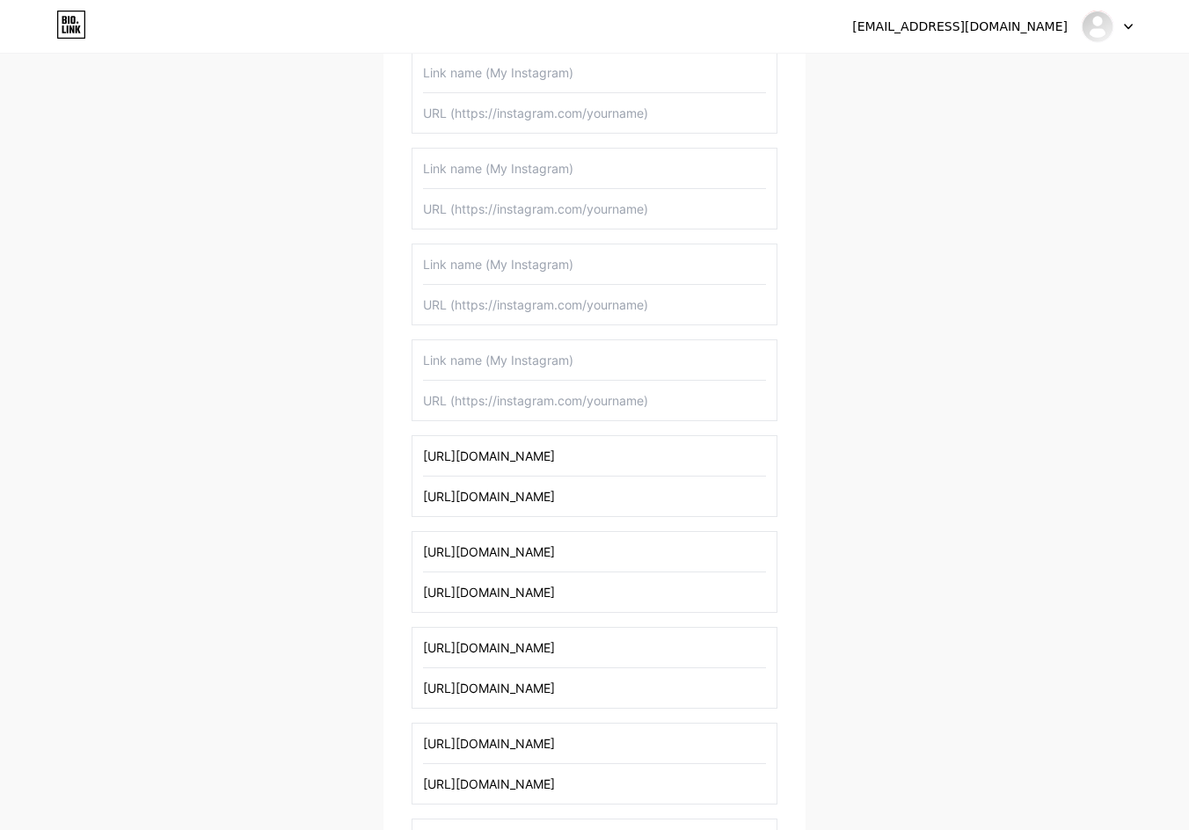
type input "[URL][DOMAIN_NAME]"
click at [482, 411] on input "text" at bounding box center [594, 401] width 343 height 40
paste input "[URL][DOMAIN_NAME]"
type input "[URL][DOMAIN_NAME]"
click at [475, 349] on input "text" at bounding box center [594, 360] width 343 height 40
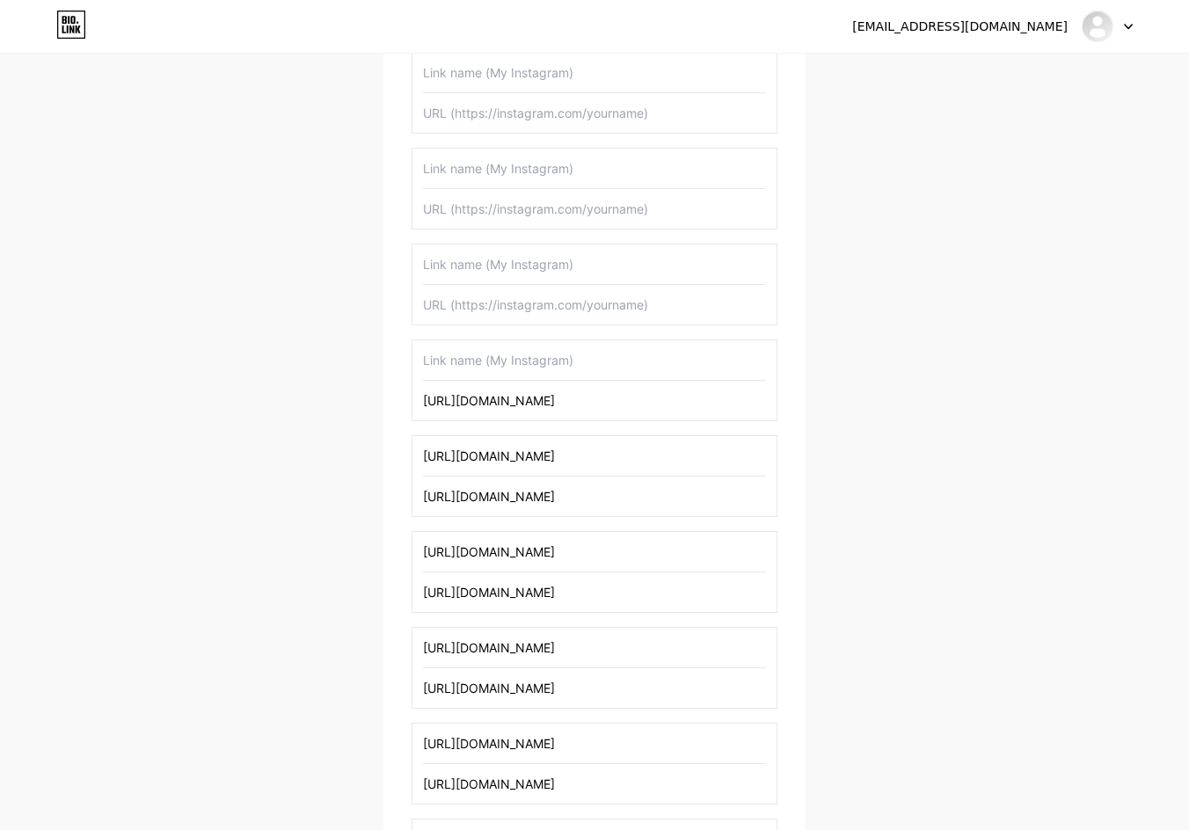
paste input "[URL][DOMAIN_NAME]"
type input "[URL][DOMAIN_NAME]"
click at [461, 301] on input "text" at bounding box center [594, 305] width 343 height 40
paste input "[URL][DOMAIN_NAME]"
type input "[URL][DOMAIN_NAME]"
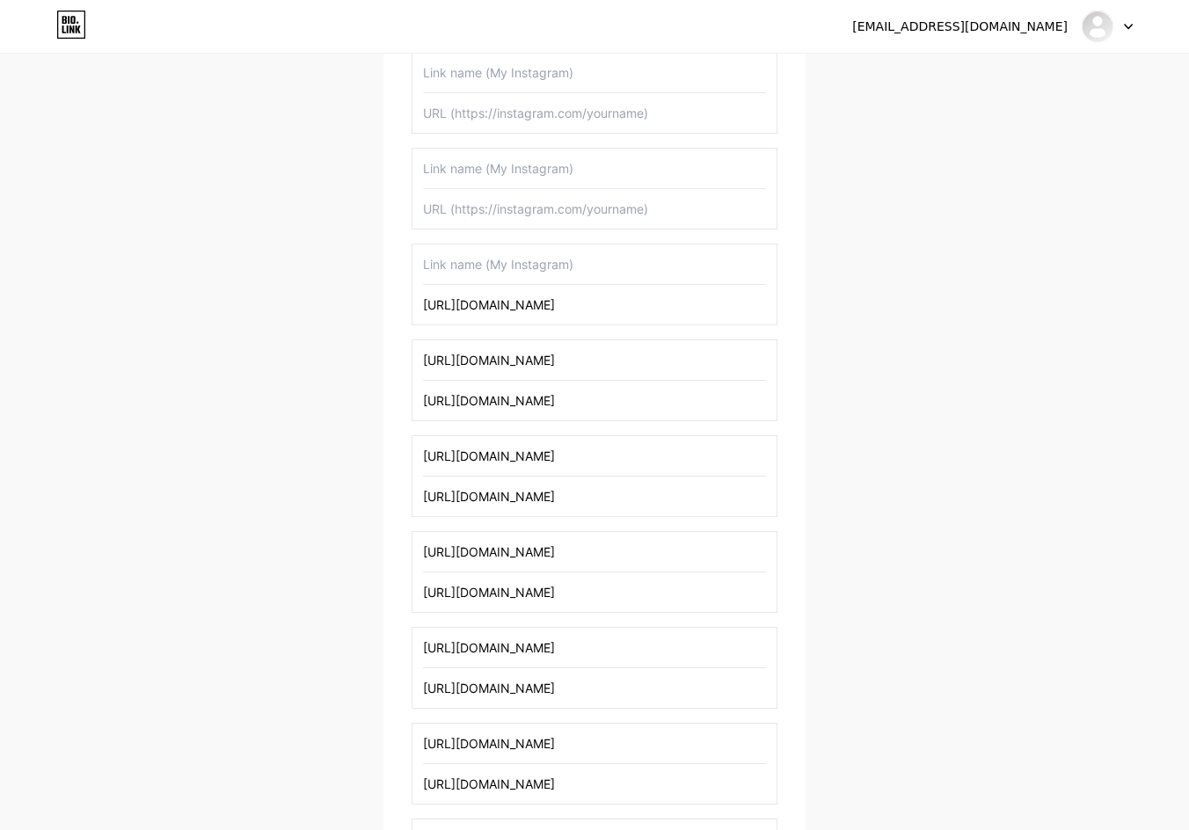
click at [470, 259] on input "text" at bounding box center [594, 264] width 343 height 40
paste input "[URL][DOMAIN_NAME]"
type input "[URL][DOMAIN_NAME]"
click at [443, 208] on input "text" at bounding box center [594, 209] width 343 height 40
paste input "[URL][DOMAIN_NAME]"
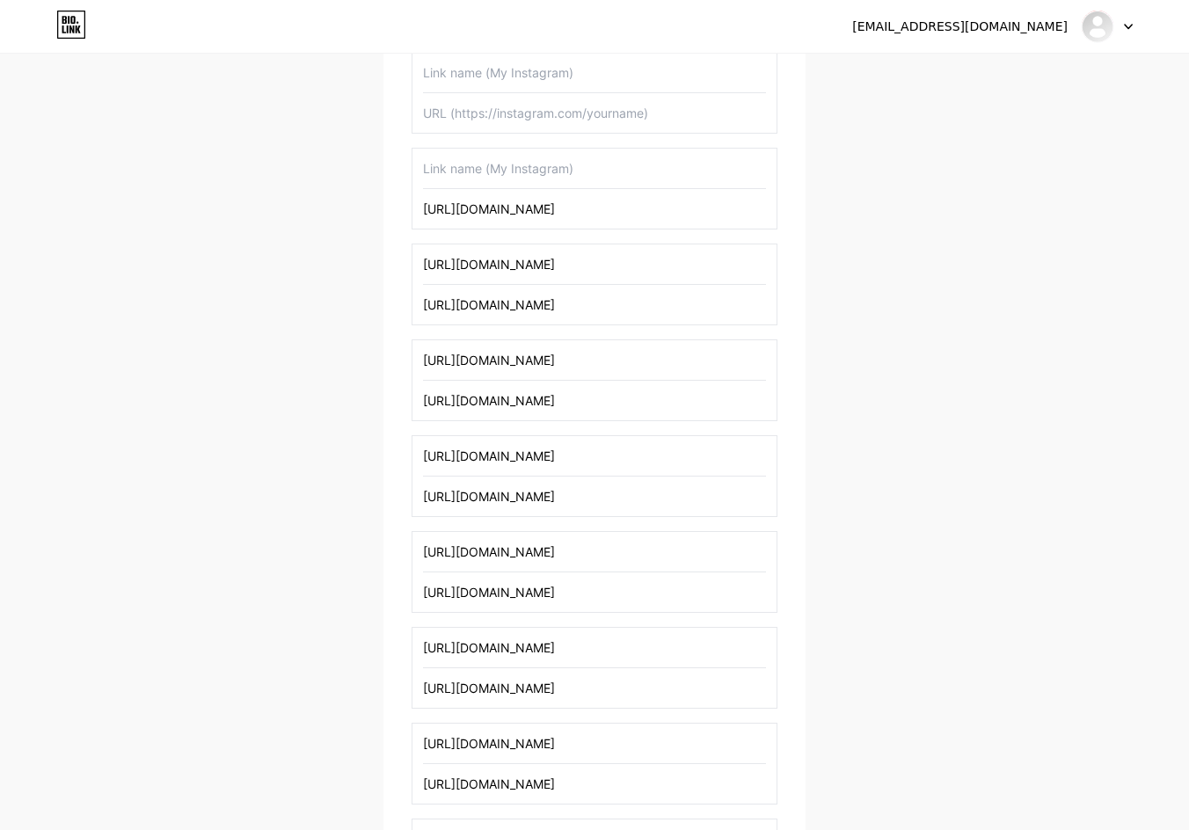
scroll to position [0, 130]
type input "[URL][DOMAIN_NAME]"
click at [469, 160] on input "text" at bounding box center [594, 169] width 343 height 40
paste input "[URL][DOMAIN_NAME]"
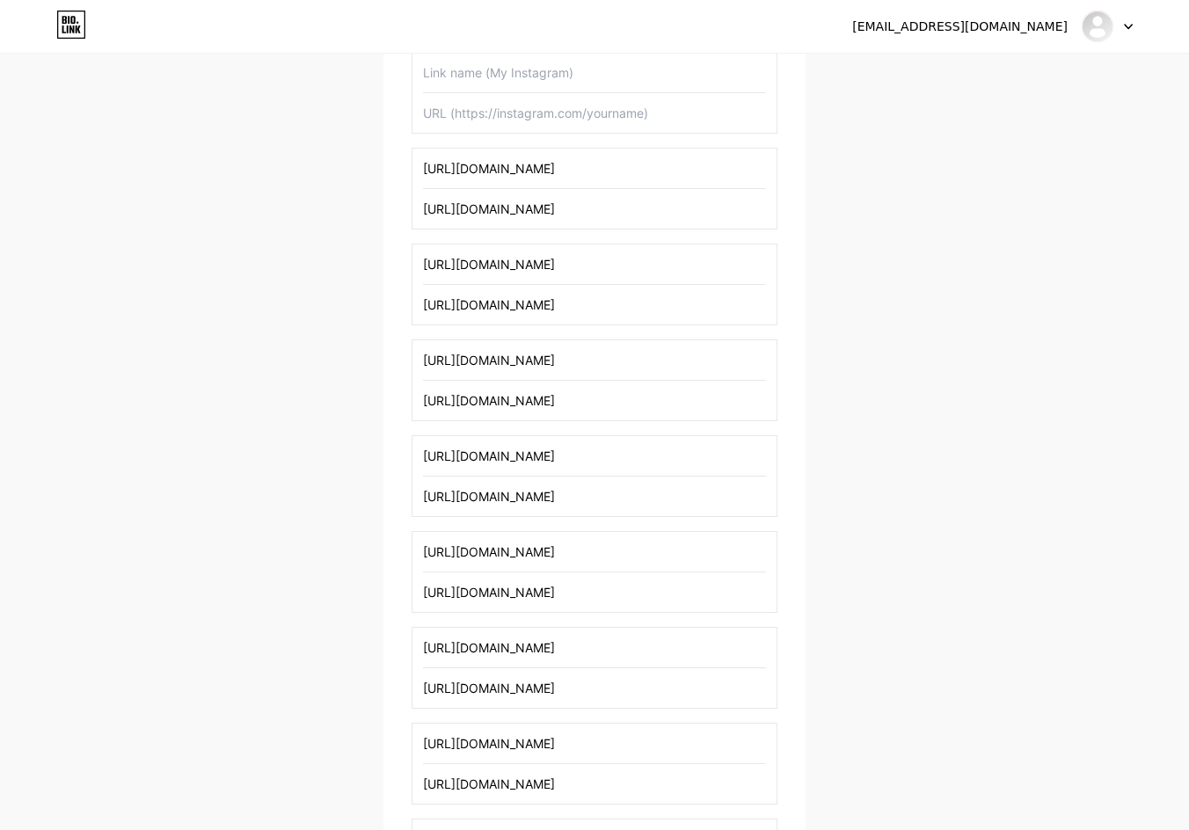
scroll to position [0, 130]
type input "[URL][DOMAIN_NAME]"
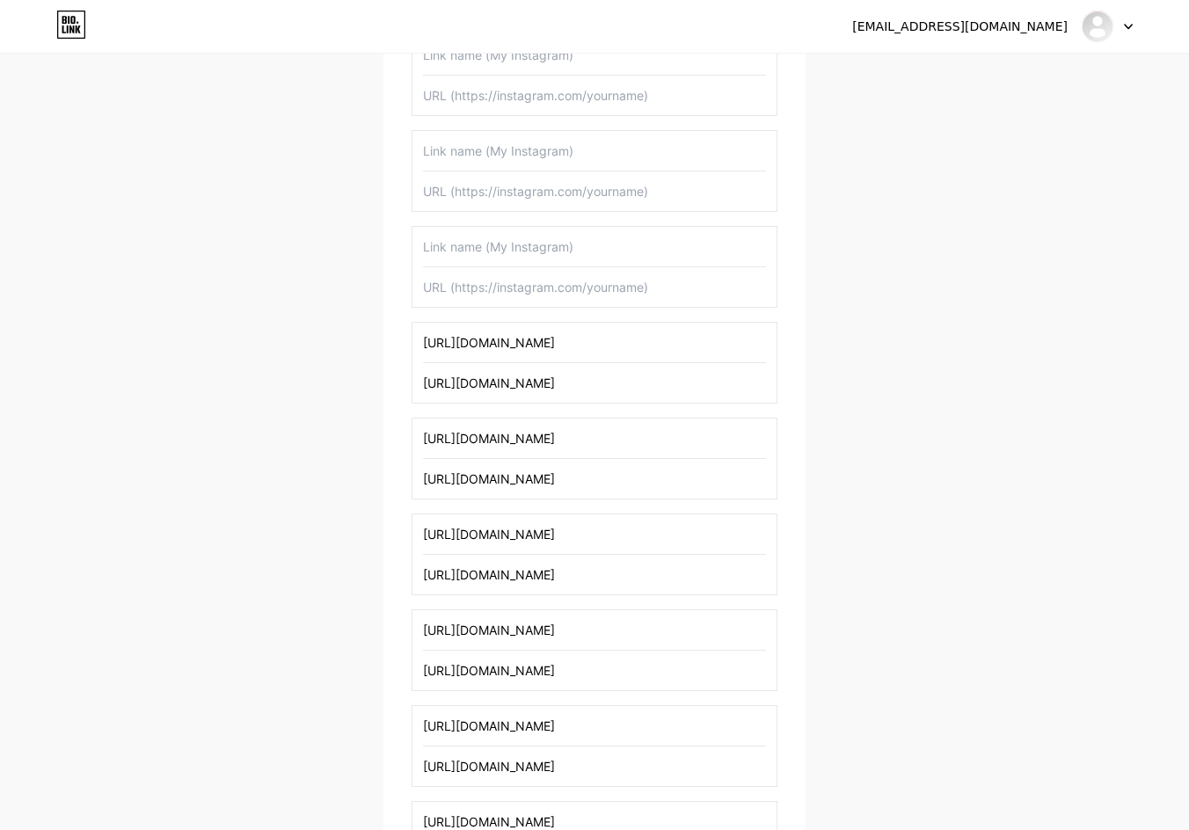
scroll to position [527, 0]
click at [473, 283] on input "text" at bounding box center [594, 289] width 343 height 40
paste input "[URL][DOMAIN_NAME]"
type input "[URL][DOMAIN_NAME]"
click at [478, 250] on input "text" at bounding box center [594, 249] width 343 height 40
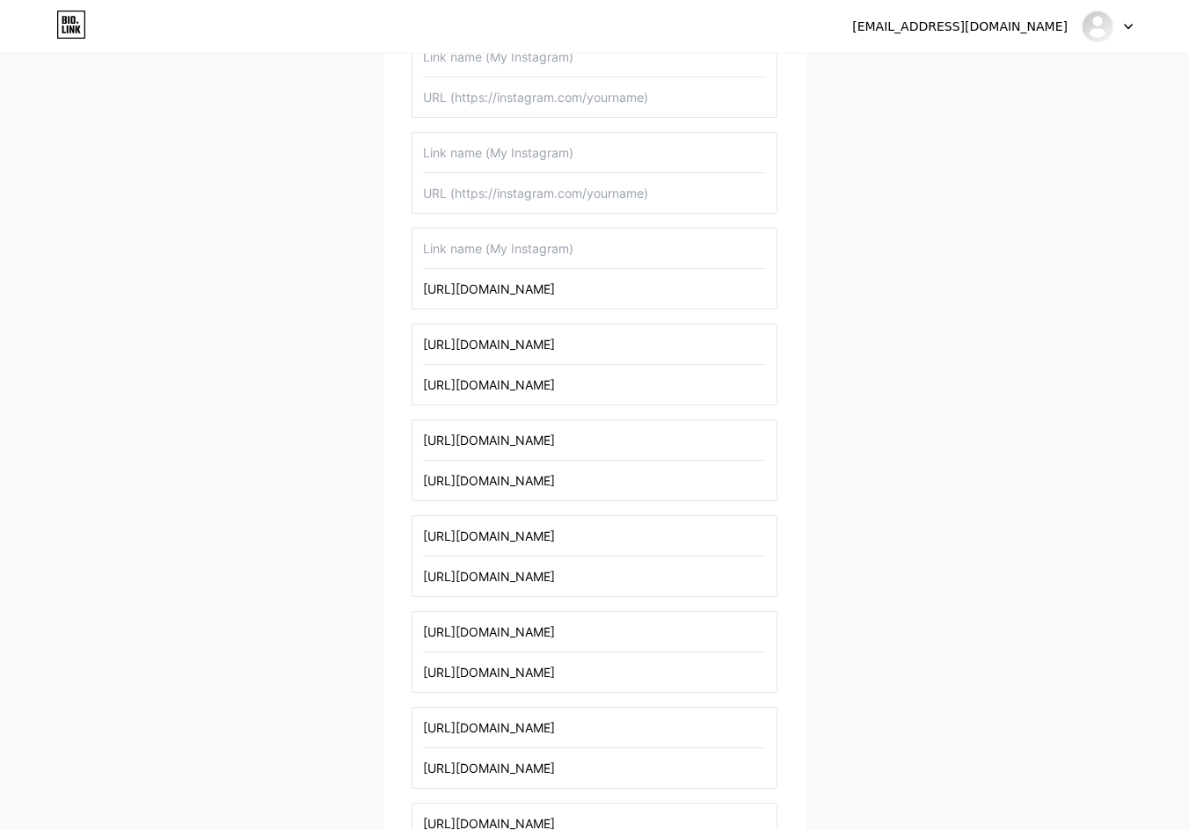
paste input "[URL][DOMAIN_NAME]"
type input "[URL][DOMAIN_NAME]"
click at [477, 198] on input "text" at bounding box center [594, 193] width 343 height 40
paste input "[URL][DOMAIN_NAME]"
type input "[URL][DOMAIN_NAME]"
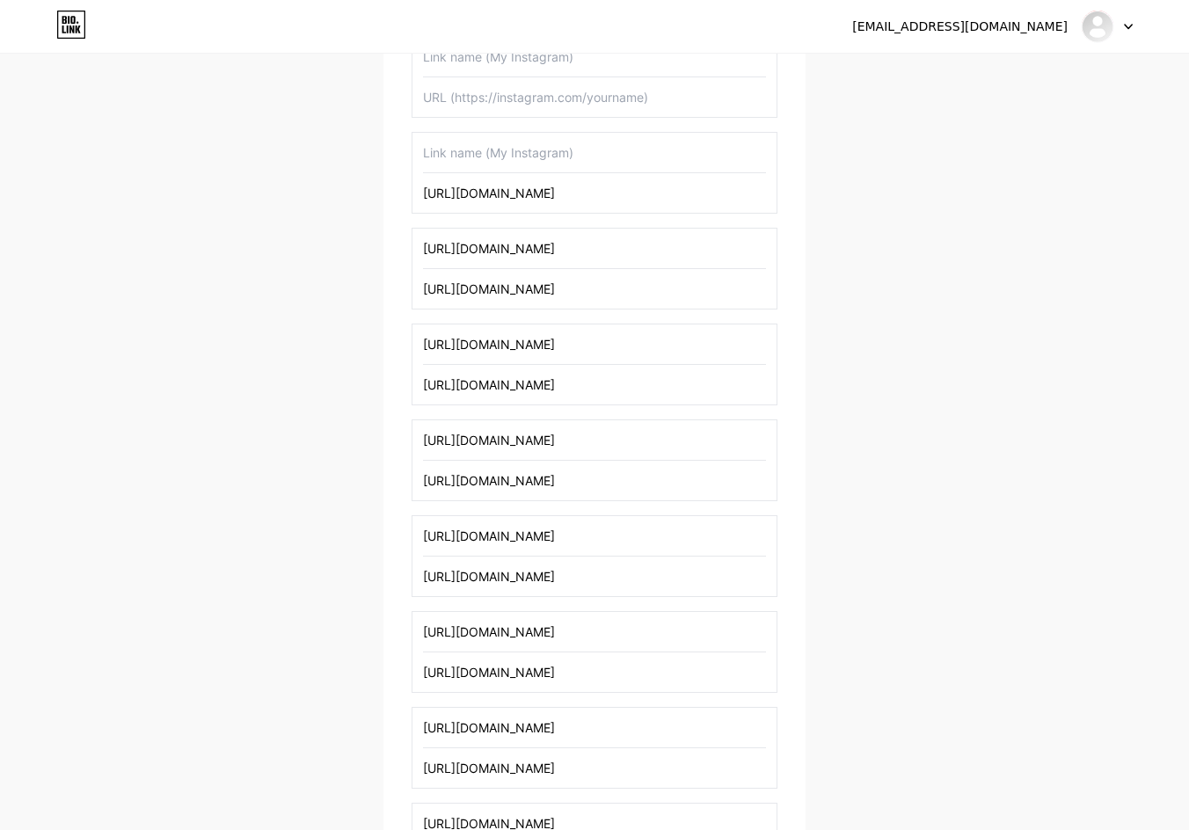
click at [484, 151] on input "text" at bounding box center [594, 153] width 343 height 40
paste input "[URL][DOMAIN_NAME]"
type input "[URL][DOMAIN_NAME]"
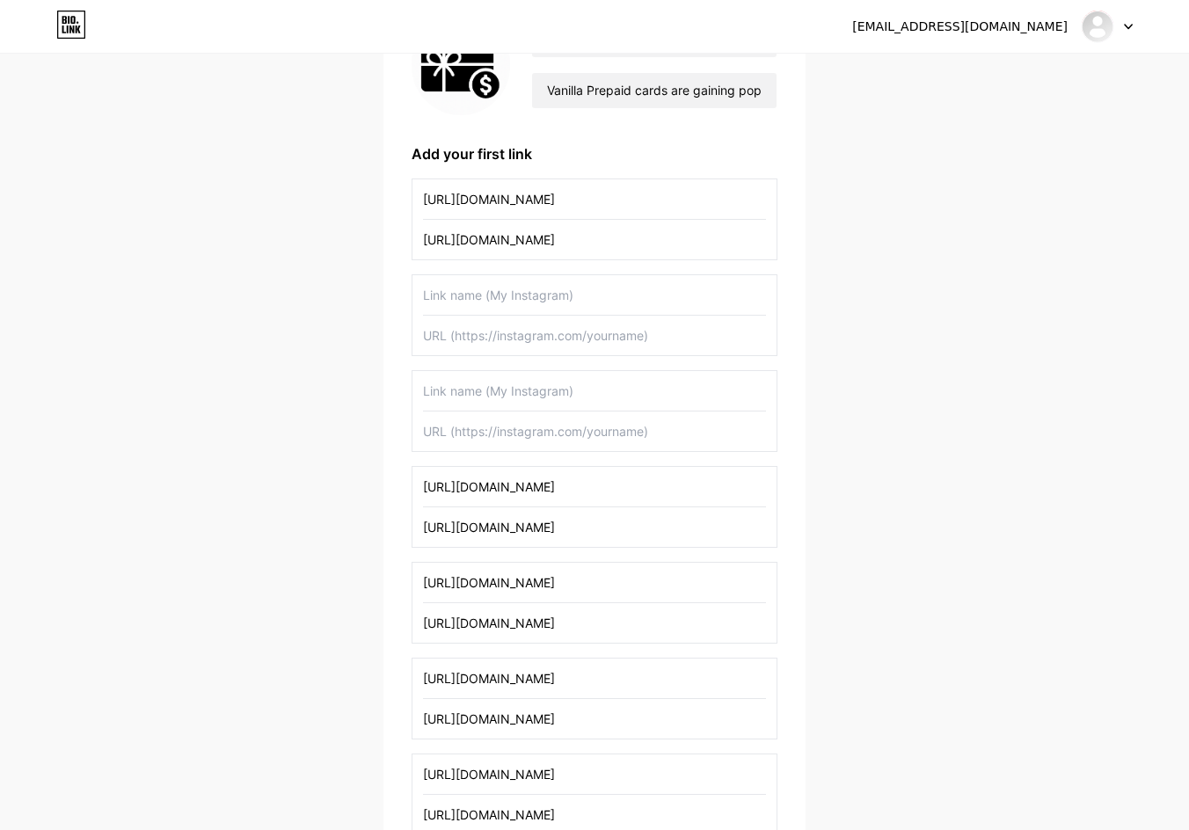
scroll to position [176, 0]
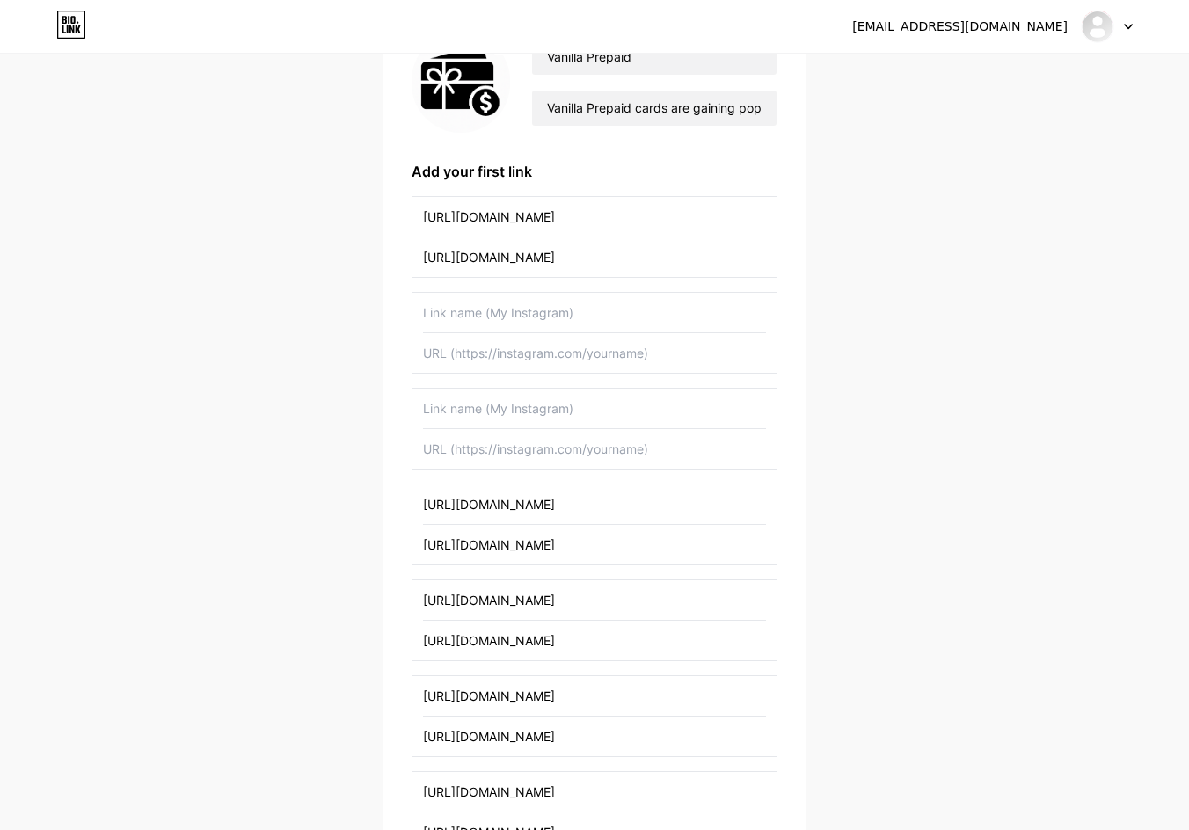
click at [526, 460] on input "text" at bounding box center [594, 449] width 343 height 40
paste input "[URL][DOMAIN_NAME]"
type input "[URL][DOMAIN_NAME]"
click at [491, 411] on input "text" at bounding box center [594, 409] width 343 height 40
paste input "[URL][DOMAIN_NAME]"
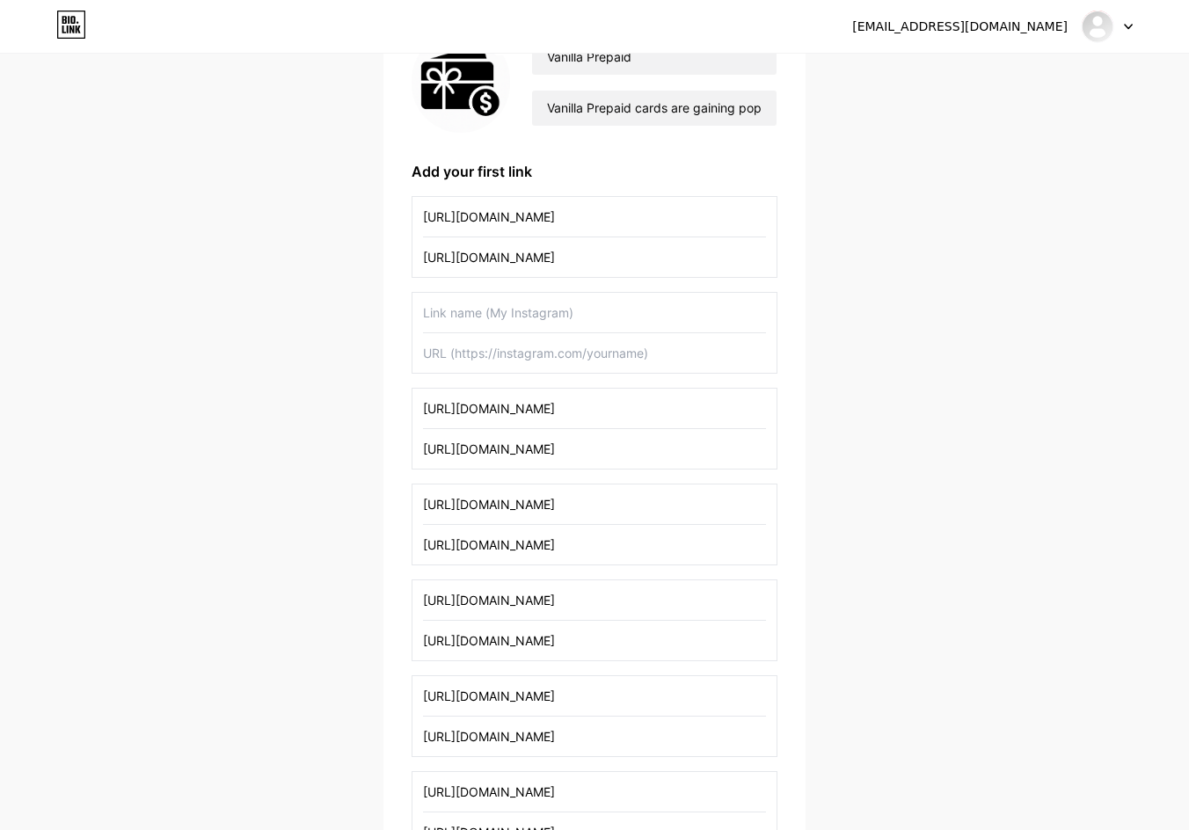
type input "[URL][DOMAIN_NAME]"
click at [521, 354] on input "text" at bounding box center [594, 353] width 343 height 40
paste input "[URL][DOMAIN_NAME]"
type input "[URL][DOMAIN_NAME]"
click at [506, 306] on input "text" at bounding box center [594, 313] width 343 height 40
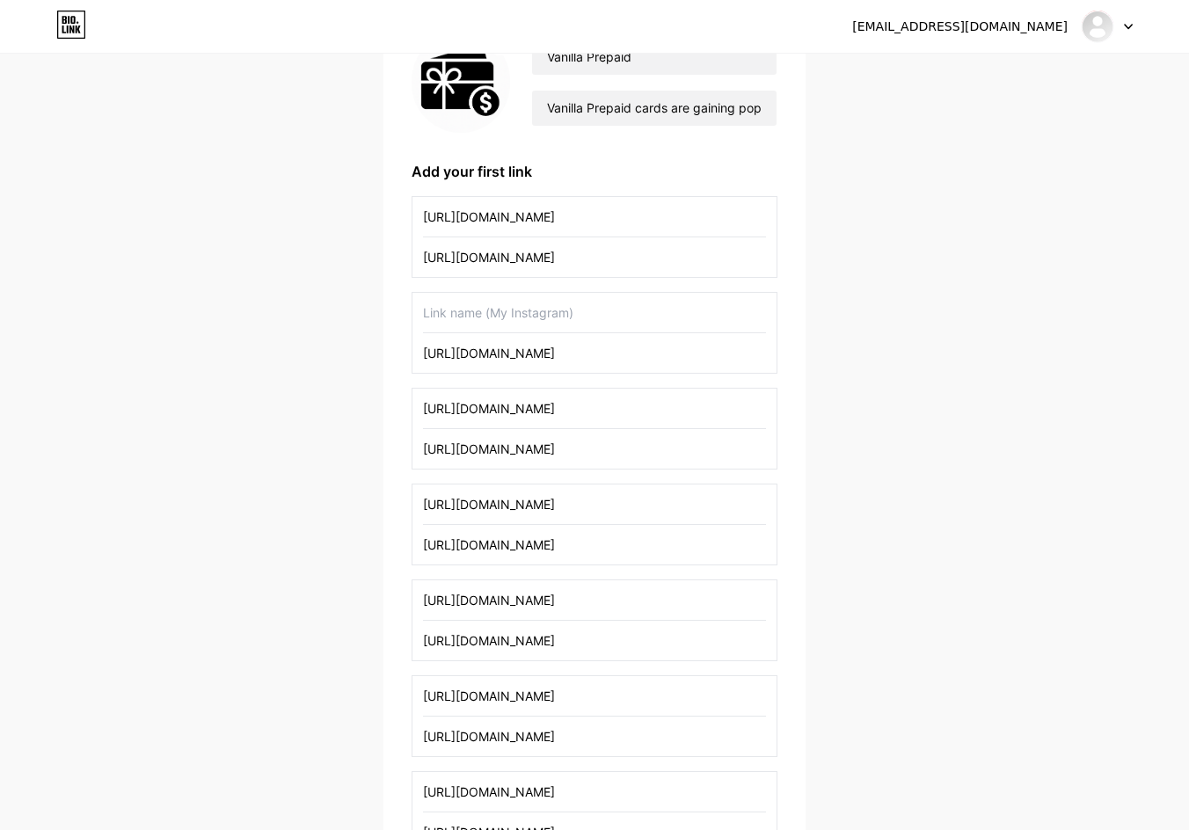
paste input "[URL][DOMAIN_NAME]"
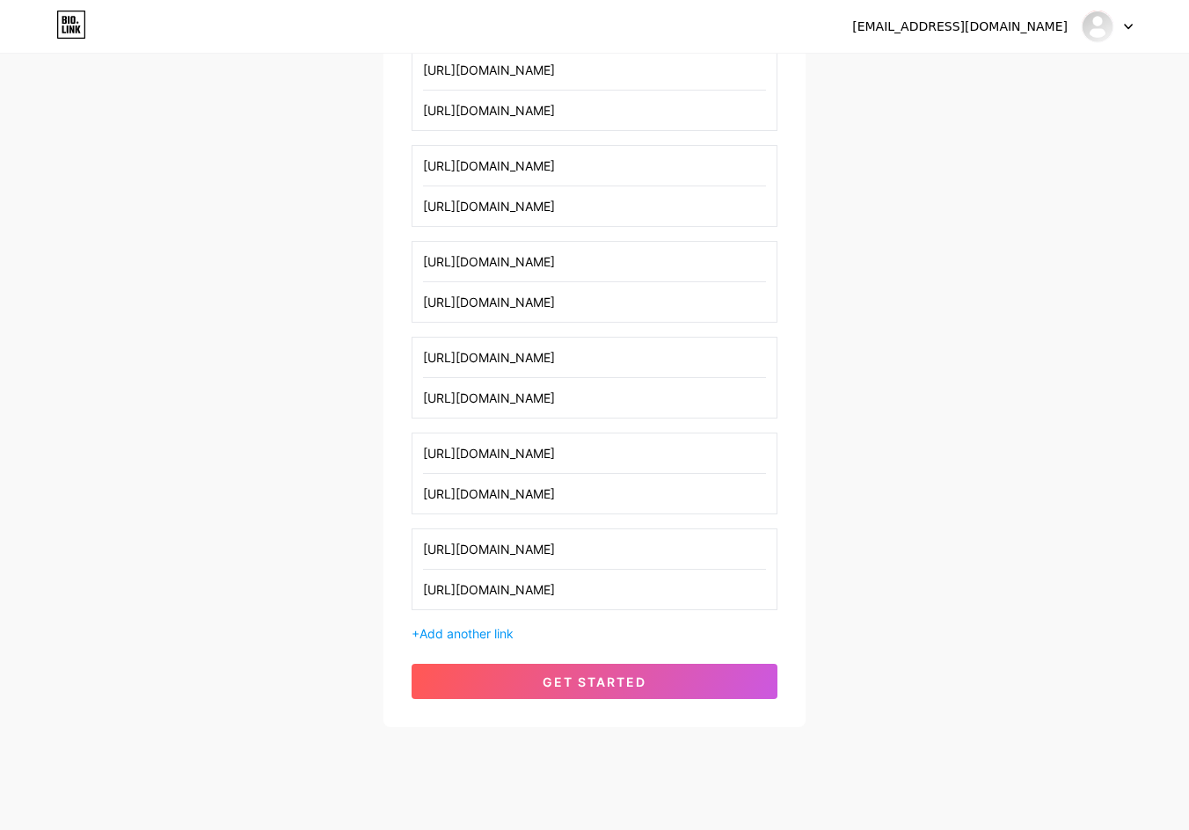
scroll to position [1209, 0]
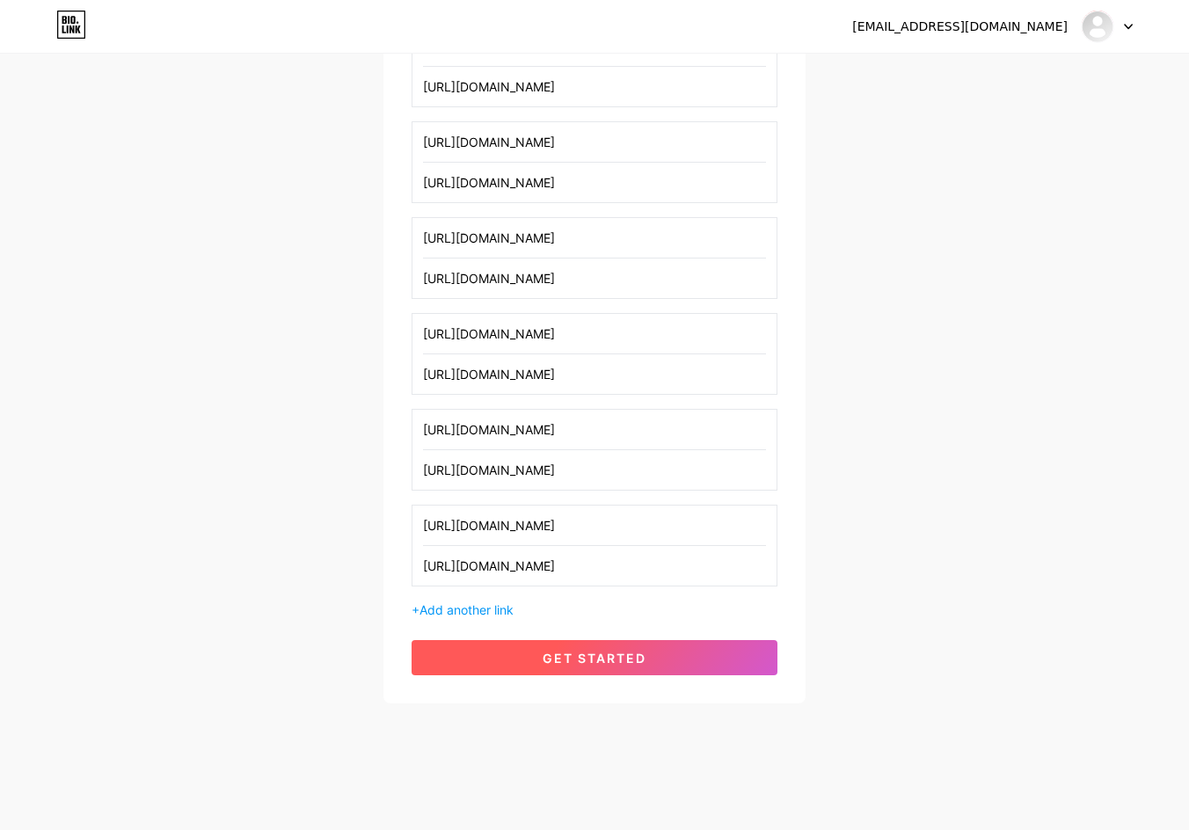
type input "[URL][DOMAIN_NAME]"
click at [616, 658] on span "get started" at bounding box center [594, 658] width 104 height 15
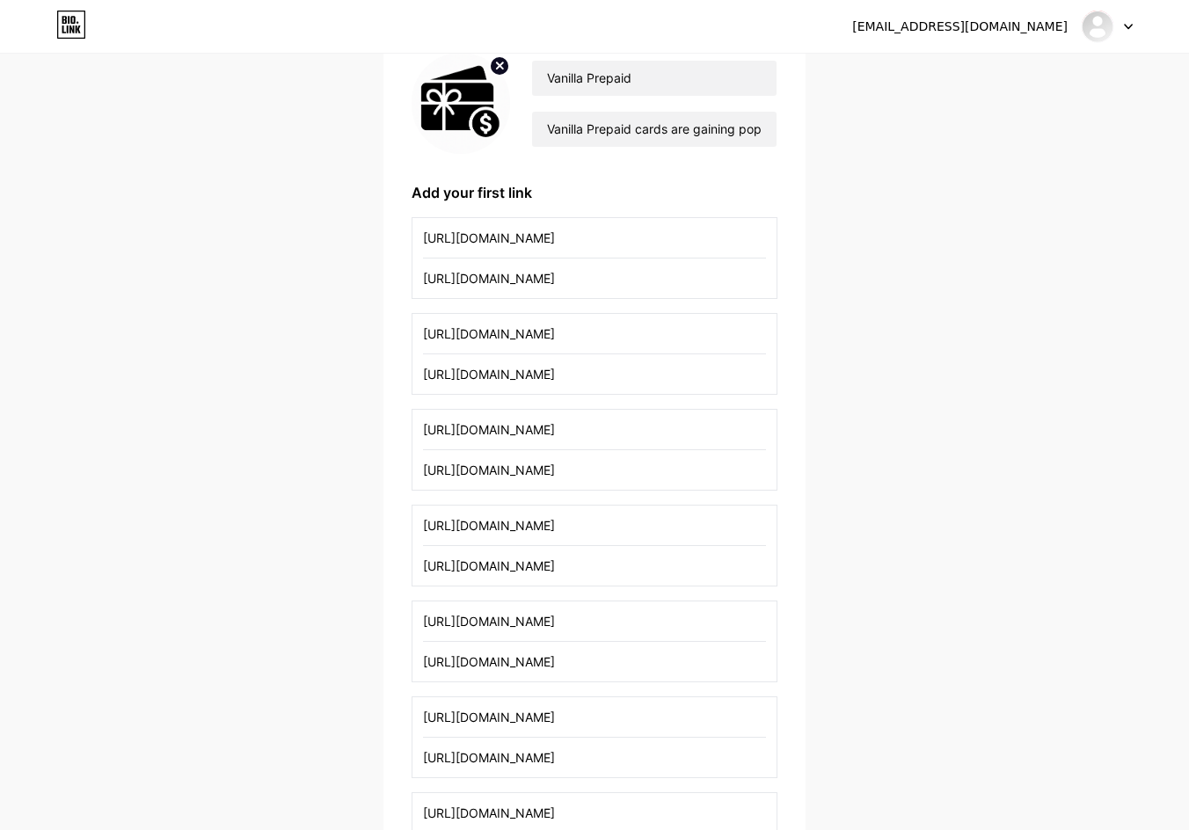
scroll to position [154, 0]
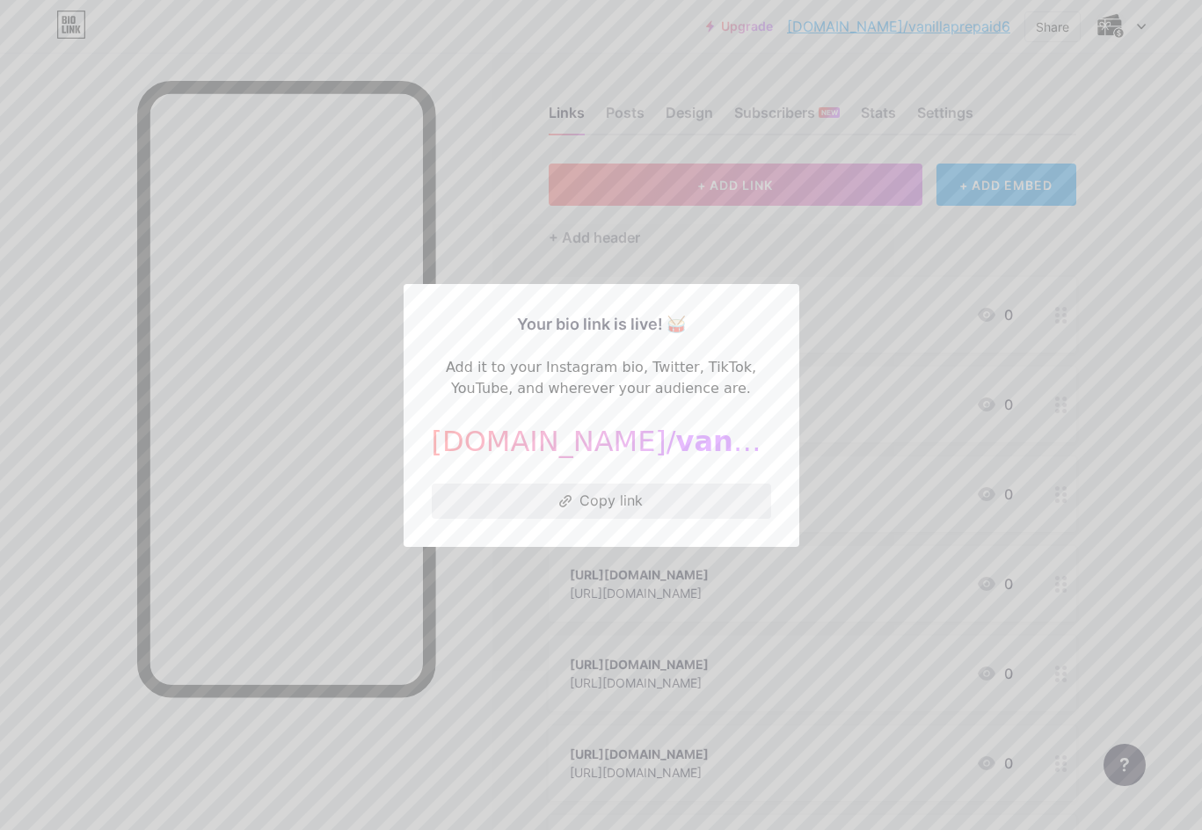
click at [613, 495] on button "Copy link" at bounding box center [601, 501] width 339 height 35
